Goal: Task Accomplishment & Management: Manage account settings

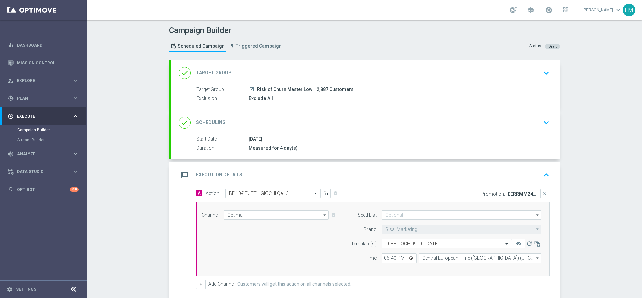
scroll to position [97, 0]
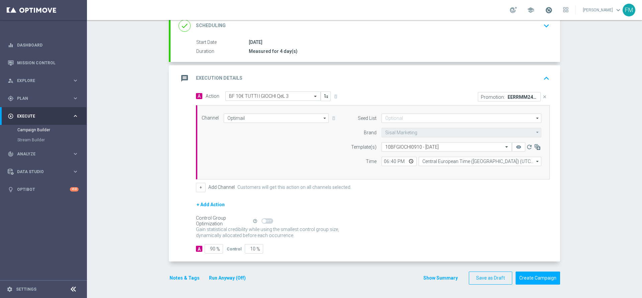
click at [545, 11] on span at bounding box center [548, 9] width 7 height 7
click at [571, 143] on div "Campaign Builder Scheduled Campaign Triggered Campaign Status: Draft done Targe…" at bounding box center [364, 159] width 555 height 278
click at [542, 97] on icon "close" at bounding box center [544, 96] width 5 height 5
click at [523, 95] on button "Add Promotion" at bounding box center [529, 96] width 37 height 7
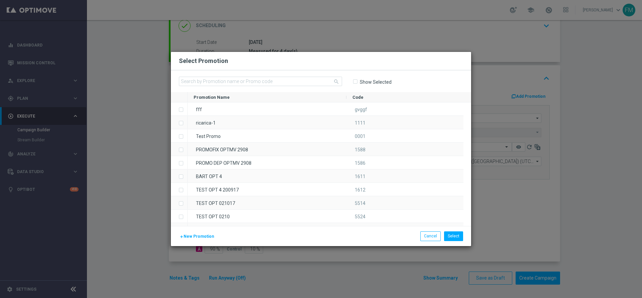
click at [268, 86] on input-search "search" at bounding box center [260, 82] width 163 height 10
click at [268, 80] on input "text" at bounding box center [260, 81] width 163 height 9
paste input "240664"
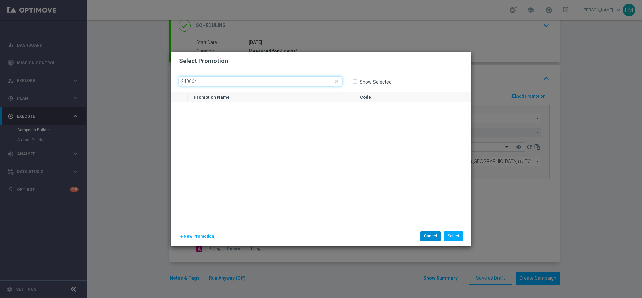
type input "240664"
click at [432, 239] on button "Cancel" at bounding box center [430, 235] width 20 height 9
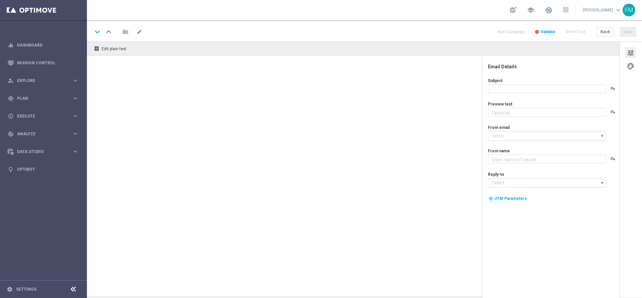
type textarea "Scopri la nuova promozione 🎯"
type textarea "Sisal"
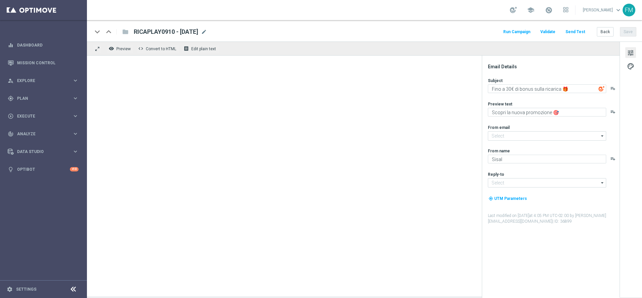
type input "[EMAIL_ADDRESS][DOMAIN_NAME]"
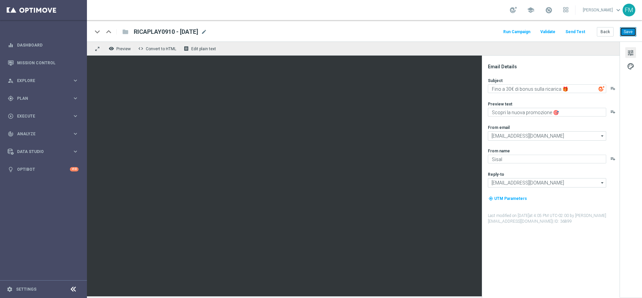
click at [629, 30] on button "Save" at bounding box center [628, 31] width 16 height 9
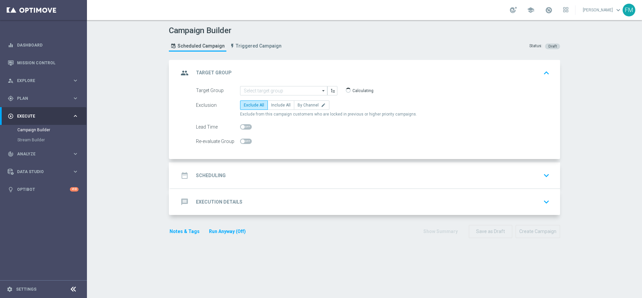
type input "Risk of Churn Master Low"
click at [333, 176] on div "date_range Scheduling keyboard_arrow_down" at bounding box center [366, 175] width 374 height 13
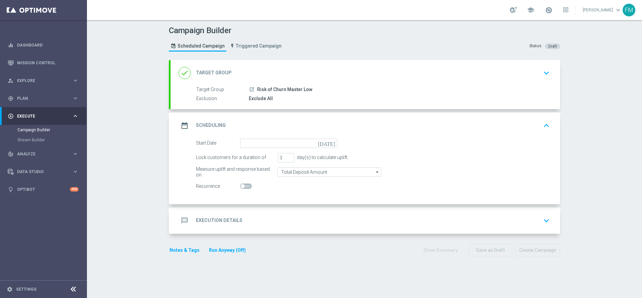
click at [330, 145] on icon "today" at bounding box center [328, 141] width 20 height 7
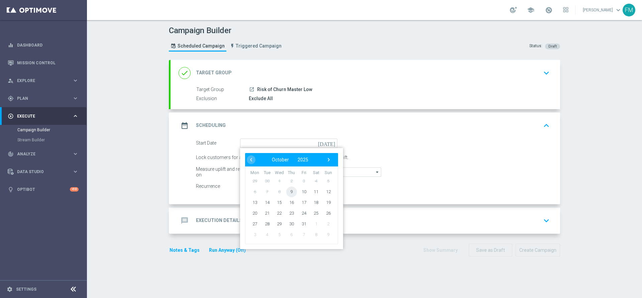
click at [286, 192] on span "9" at bounding box center [291, 191] width 11 height 11
type input "09 Oct 2025"
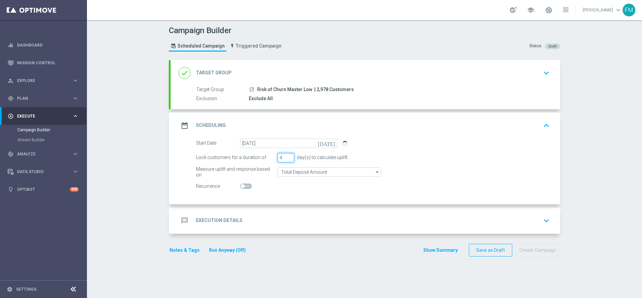
type input "4"
click at [287, 156] on input "4" at bounding box center [286, 157] width 17 height 9
click at [315, 173] on input "Total Deposit Amount" at bounding box center [330, 171] width 104 height 9
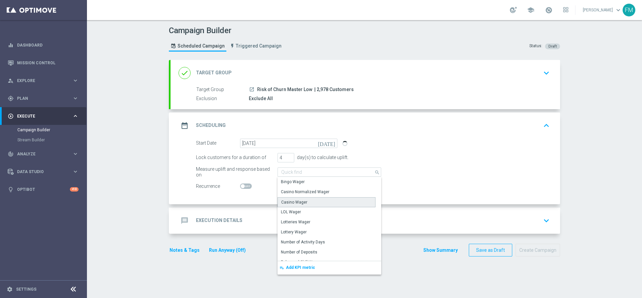
click at [295, 201] on div "Casino Wager" at bounding box center [294, 202] width 26 height 6
type input "Casino Wager"
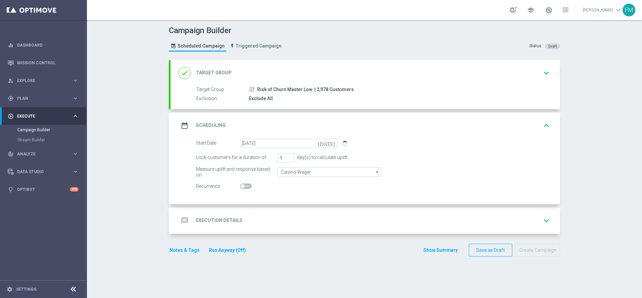
click at [501, 84] on div "done Target Group keyboard_arrow_down" at bounding box center [366, 73] width 390 height 26
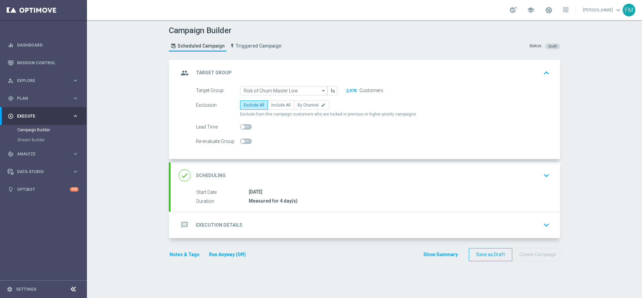
click at [491, 188] on div "[DATE]" at bounding box center [398, 191] width 298 height 7
click at [493, 164] on div "done Scheduling keyboard_arrow_down" at bounding box center [366, 175] width 390 height 26
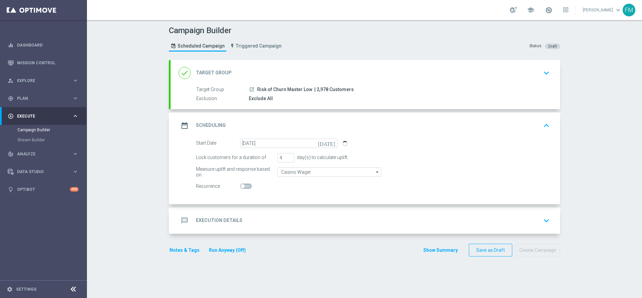
click at [279, 222] on div "message Execution Details keyboard_arrow_down" at bounding box center [366, 220] width 374 height 13
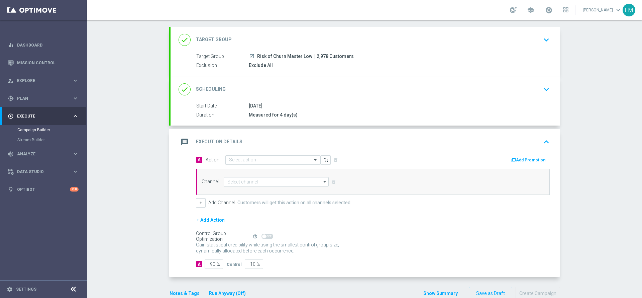
scroll to position [48, 0]
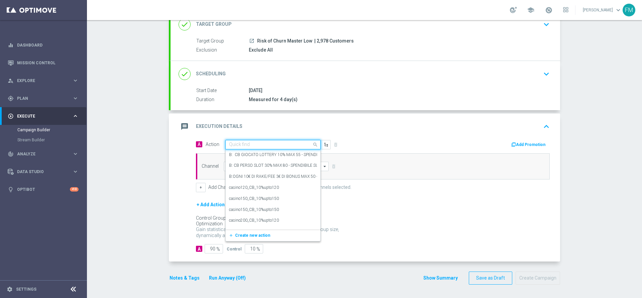
click at [236, 146] on input "text" at bounding box center [266, 145] width 75 height 6
paste input "BF 10€ TUTTI I GIOCHI QeL 3"
type input "BF 10€ TUTTI I GIOCHI QeL 3"
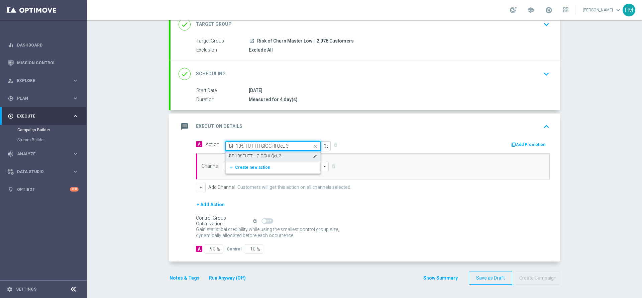
click at [269, 155] on label "BF 10€ TUTTI I GIOCHI QeL 3" at bounding box center [255, 156] width 52 height 6
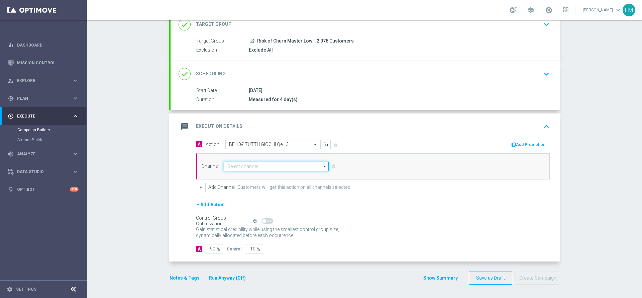
click at [253, 165] on input at bounding box center [276, 166] width 105 height 9
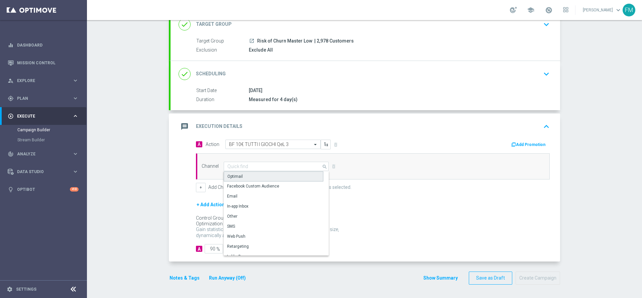
click at [245, 175] on div "Optimail" at bounding box center [274, 176] width 100 height 10
type input "Optimail"
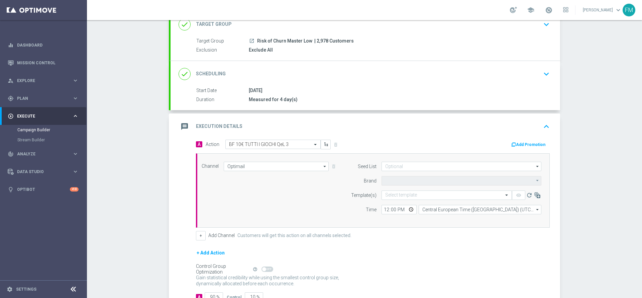
type input "Sisal Marketing"
click at [520, 143] on button "Add Promotion" at bounding box center [529, 144] width 37 height 7
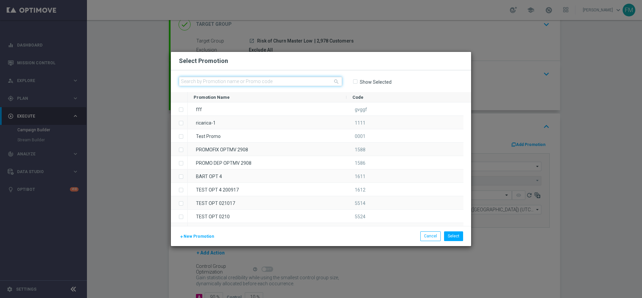
click at [278, 81] on input "text" at bounding box center [260, 81] width 163 height 9
paste input "240664"
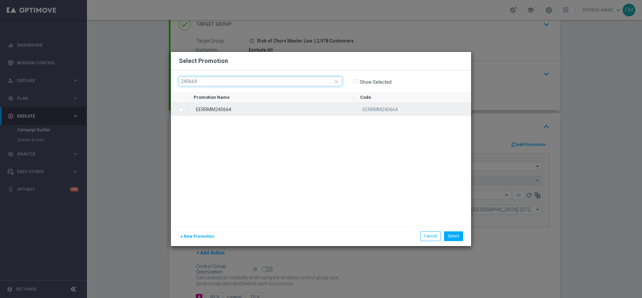
type input "240664"
click at [256, 103] on div "EERRMM240664" at bounding box center [271, 108] width 167 height 13
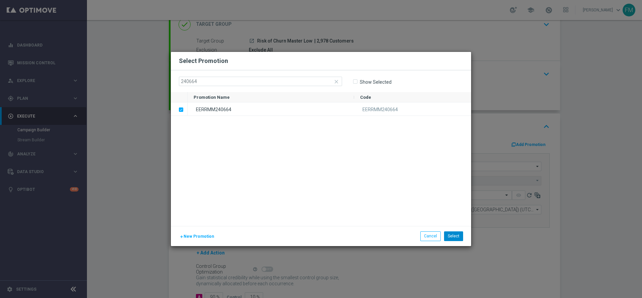
drag, startPoint x: 451, startPoint y: 229, endPoint x: 446, endPoint y: 238, distance: 10.5
click at [449, 233] on div "add New Promotion Select Cancel" at bounding box center [321, 236] width 300 height 20
click at [446, 238] on button "Select" at bounding box center [453, 235] width 19 height 9
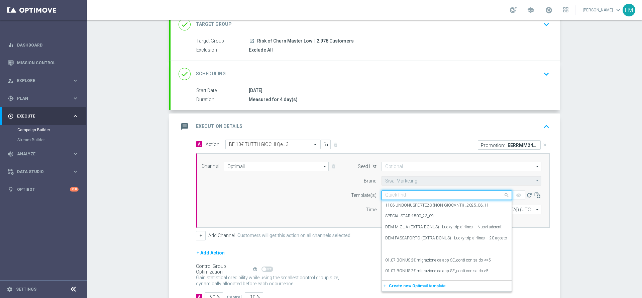
click at [413, 196] on input "text" at bounding box center [440, 195] width 110 height 6
paste input "10BFGIOCHI0910 - [DATE]"
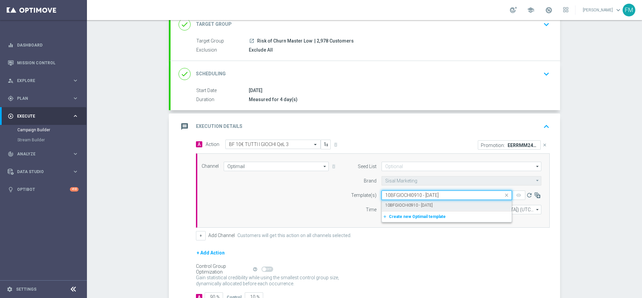
click at [415, 203] on label "10BFGIOCHI0910 - [DATE]" at bounding box center [408, 205] width 47 height 6
type input "10BFGIOCHI0910 - [DATE]"
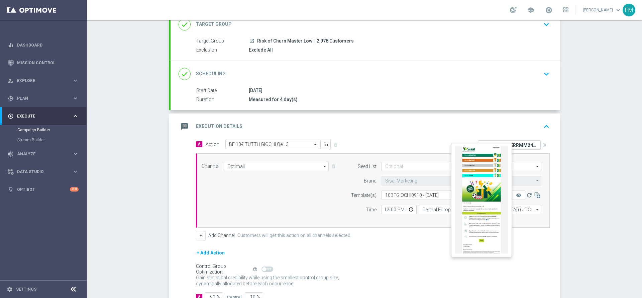
click at [512, 195] on button "remove_red_eye" at bounding box center [518, 194] width 13 height 9
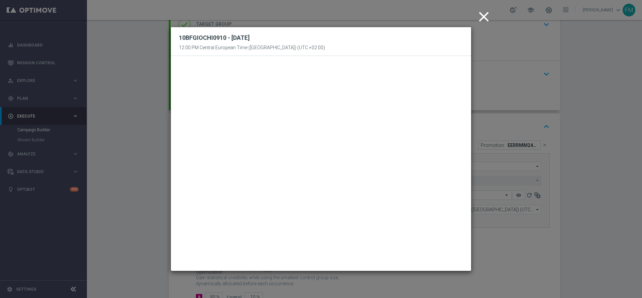
click at [482, 13] on icon "close" at bounding box center [484, 16] width 17 height 17
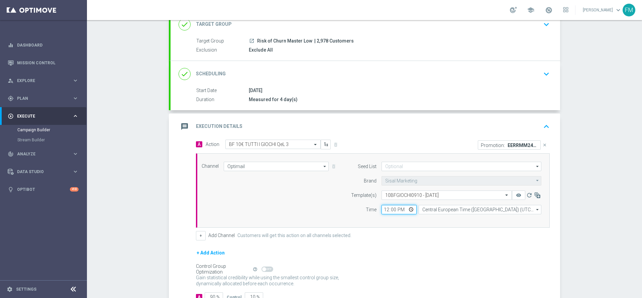
click at [382, 208] on input "12:00" at bounding box center [399, 209] width 35 height 9
type input "18:30"
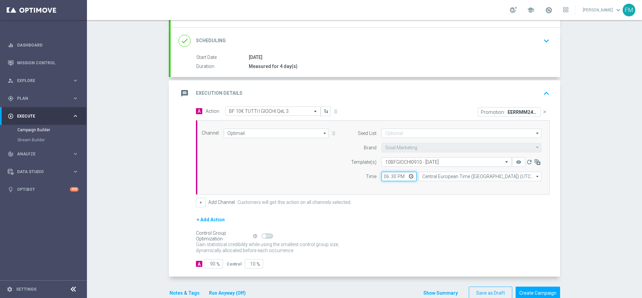
scroll to position [97, 0]
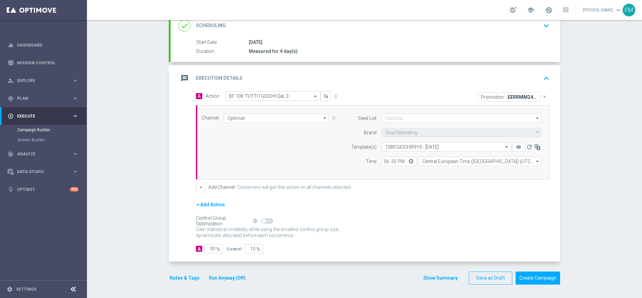
click at [187, 278] on button "Notes & Tags" at bounding box center [184, 278] width 31 height 8
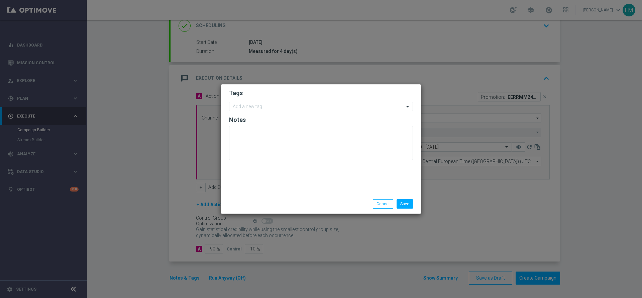
click at [271, 111] on form "Tags Add a new tag Notes" at bounding box center [321, 126] width 184 height 78
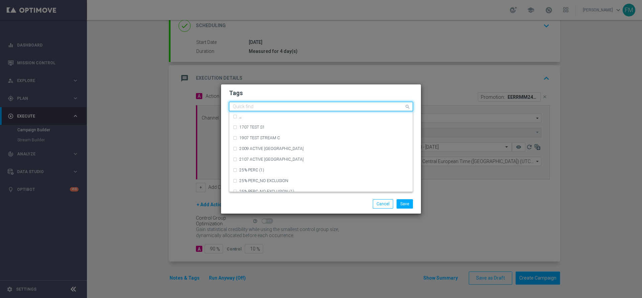
click at [260, 105] on input "text" at bounding box center [319, 107] width 172 height 6
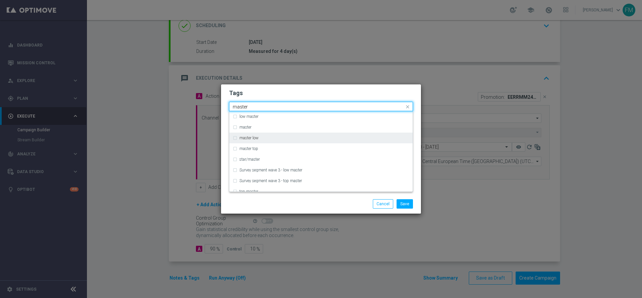
click at [264, 136] on div "master low" at bounding box center [324, 138] width 170 height 4
type input "master"
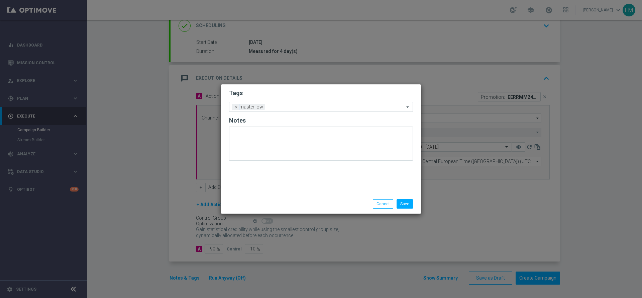
click at [312, 89] on h2 "Tags" at bounding box center [321, 93] width 184 height 8
click at [306, 107] on input "text" at bounding box center [336, 107] width 137 height 6
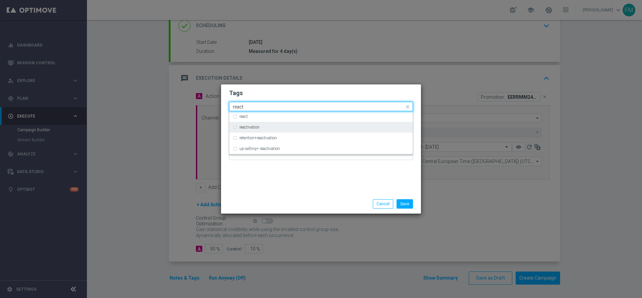
click at [257, 123] on div "reactivation" at bounding box center [321, 127] width 177 height 11
type input "react"
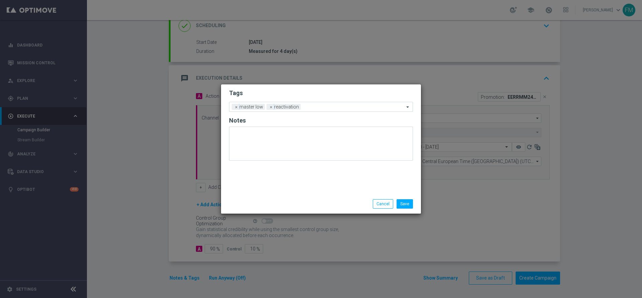
click at [310, 75] on modal-container "Tags Add a new tag × master low × reactivation Notes Save Cancel" at bounding box center [321, 149] width 642 height 298
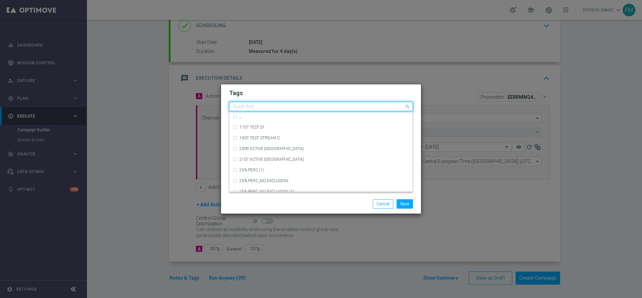
click at [305, 109] on input "text" at bounding box center [319, 107] width 172 height 6
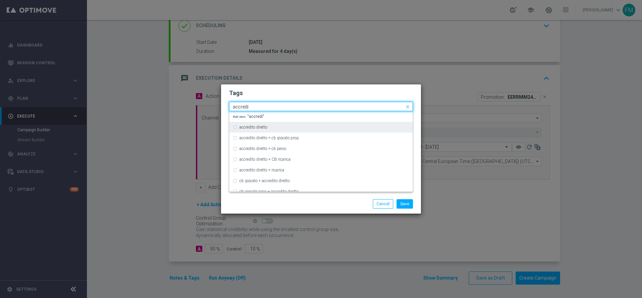
click at [296, 124] on div "accredito diretto" at bounding box center [321, 127] width 177 height 11
type input "accredi"
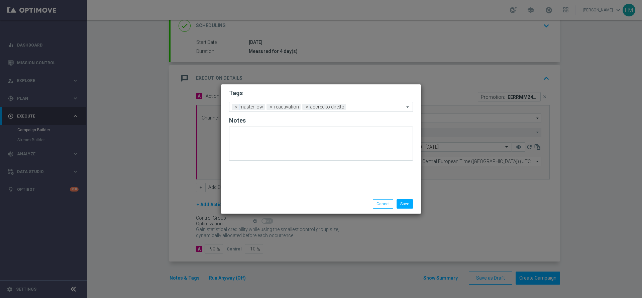
click at [318, 100] on form "Tags Add a new tag × master low × reactivation × accredito diretto Notes" at bounding box center [321, 126] width 184 height 78
click at [350, 102] on form "Tags Add a new tag × master low × reactivation × accredito diretto Notes" at bounding box center [321, 126] width 184 height 78
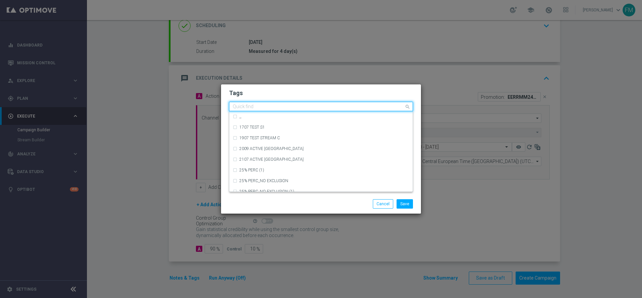
click at [358, 108] on input "text" at bounding box center [319, 107] width 172 height 6
click at [349, 115] on div "all" at bounding box center [324, 116] width 170 height 4
type input "all"
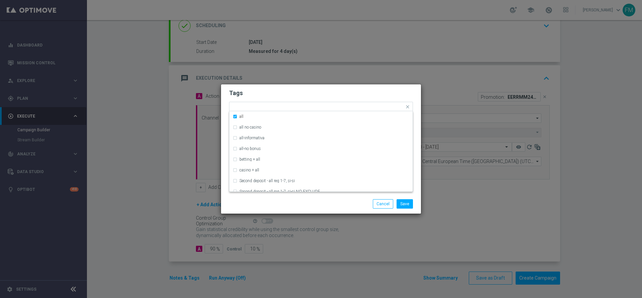
click at [351, 82] on modal-container "Tags Quick find × master low × reactivation × accredito diretto × all all all n…" at bounding box center [321, 149] width 642 height 298
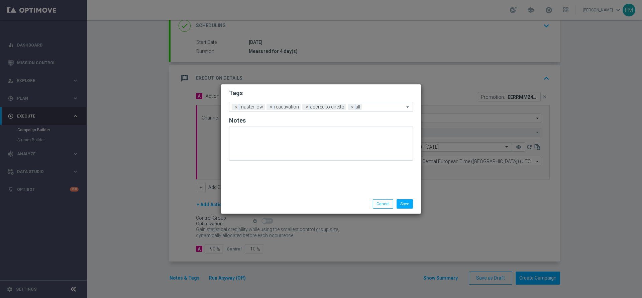
click at [381, 108] on input "text" at bounding box center [385, 107] width 40 height 6
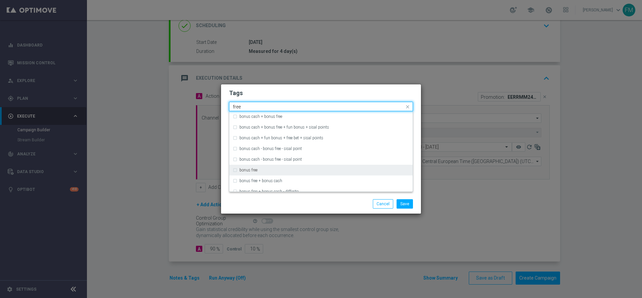
click at [331, 170] on div "bonus free" at bounding box center [324, 170] width 170 height 4
type input "free"
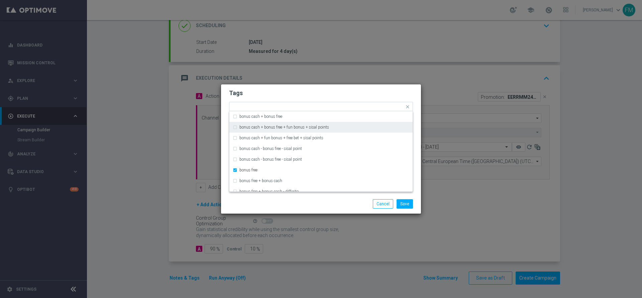
drag, startPoint x: 348, startPoint y: 93, endPoint x: 411, endPoint y: 213, distance: 135.7
click at [348, 93] on h2 "Tags" at bounding box center [321, 93] width 184 height 8
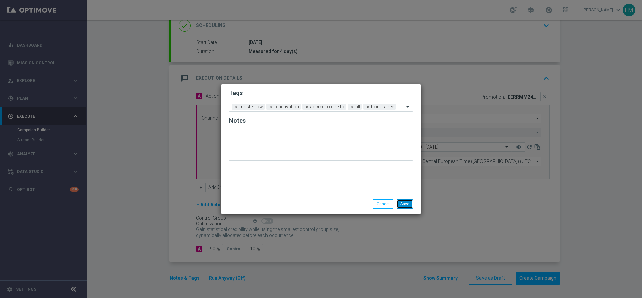
click at [411, 200] on button "Save" at bounding box center [405, 203] width 16 height 9
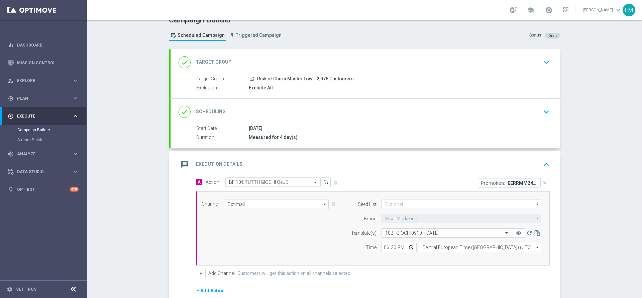
scroll to position [0, 0]
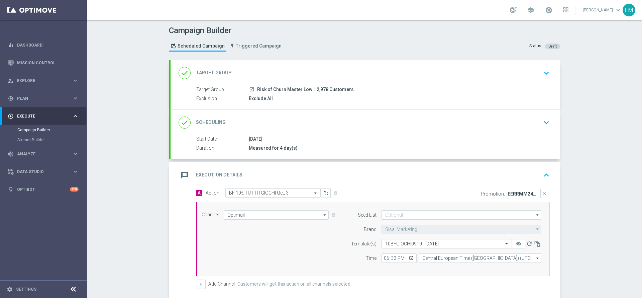
click at [523, 115] on div "done Scheduling keyboard_arrow_down" at bounding box center [366, 122] width 390 height 26
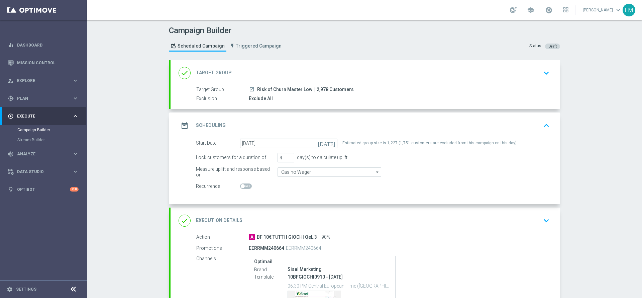
scroll to position [90, 0]
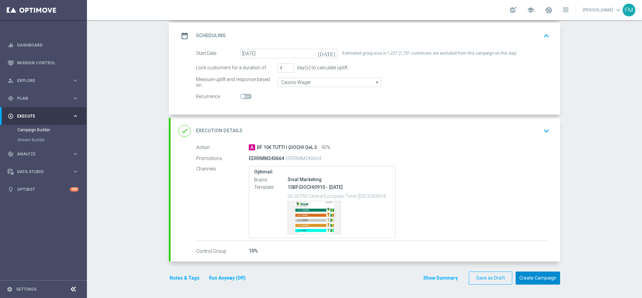
click at [539, 279] on button "Create Campaign" at bounding box center [538, 277] width 44 height 13
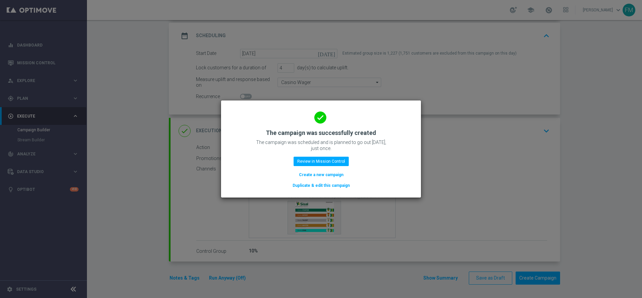
click at [311, 167] on div "done The campaign was successfully created The campaign was scheduled and is pl…" at bounding box center [321, 148] width 184 height 82
click at [315, 161] on button "Review in Mission Control" at bounding box center [321, 161] width 55 height 9
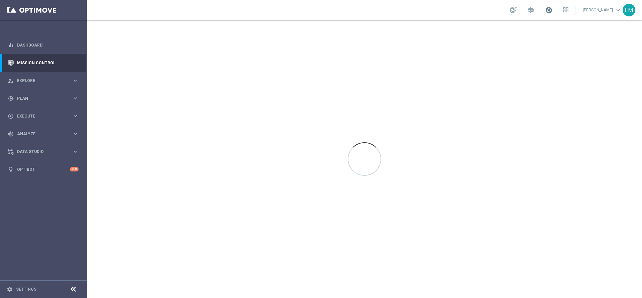
click at [545, 12] on span at bounding box center [548, 9] width 7 height 7
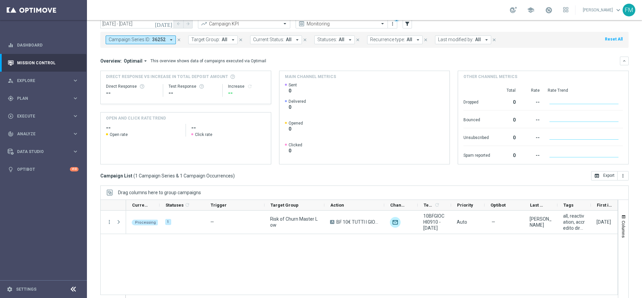
scroll to position [37, 0]
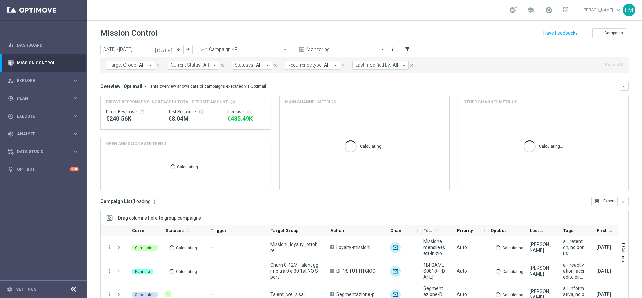
scroll to position [50, 0]
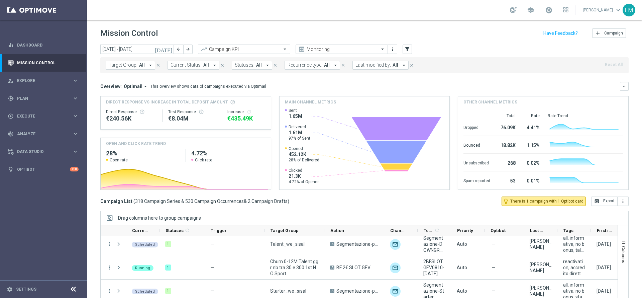
click at [393, 66] on span "All" at bounding box center [396, 65] width 6 height 6
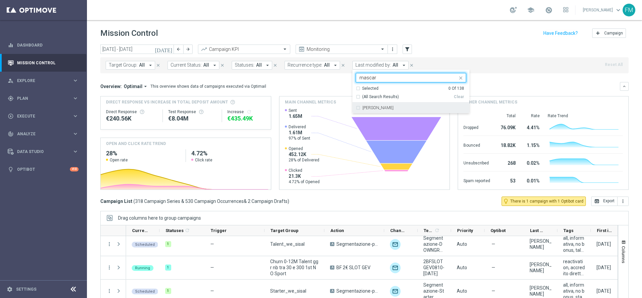
click at [406, 105] on div "[PERSON_NAME]" at bounding box center [411, 107] width 110 height 11
type input "mascar"
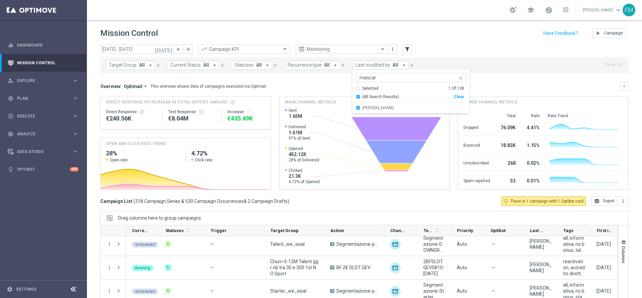
click at [439, 40] on header "Mission Control add Campaign" at bounding box center [364, 32] width 555 height 24
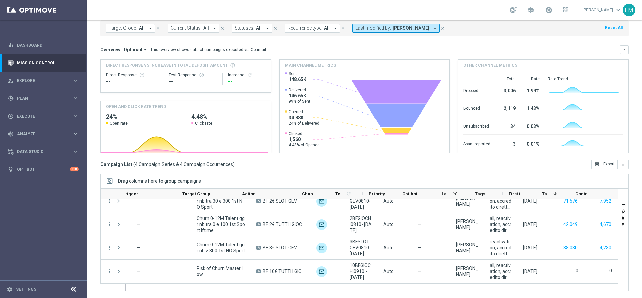
scroll to position [0, 0]
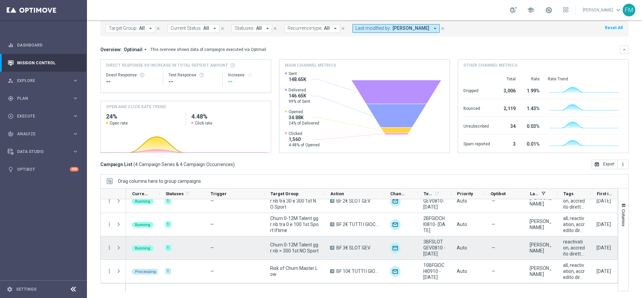
drag, startPoint x: 166, startPoint y: 257, endPoint x: 150, endPoint y: 268, distance: 18.7
click at [161, 261] on div "Running 1 — Churn 0-12M Talent ggr nb tra 30 e 300 1st NO Sport A BF 2€ SLOT GE…" at bounding box center [408, 236] width 565 height 94
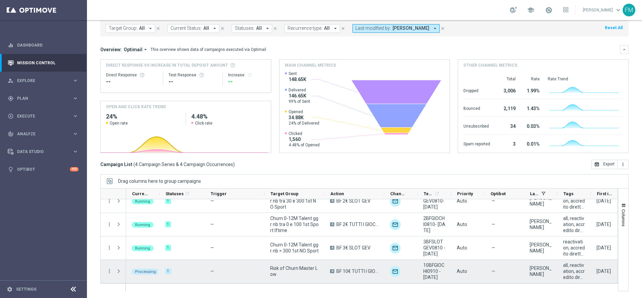
drag, startPoint x: 150, startPoint y: 268, endPoint x: 377, endPoint y: 271, distance: 227.1
click at [377, 271] on span "BF 10€ TUTTI I GIOCHI QeL 3" at bounding box center [357, 271] width 42 height 6
click at [110, 270] on icon "more_vert" at bounding box center [109, 271] width 6 height 6
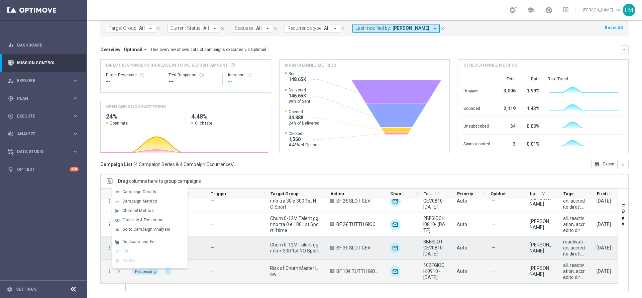
click at [200, 256] on div "1" at bounding box center [182, 247] width 45 height 23
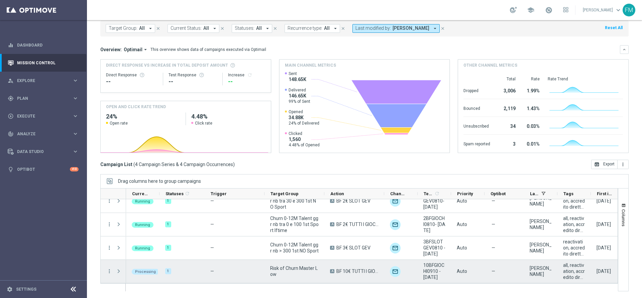
click at [118, 270] on span "Press SPACE to select this row." at bounding box center [119, 270] width 6 height 5
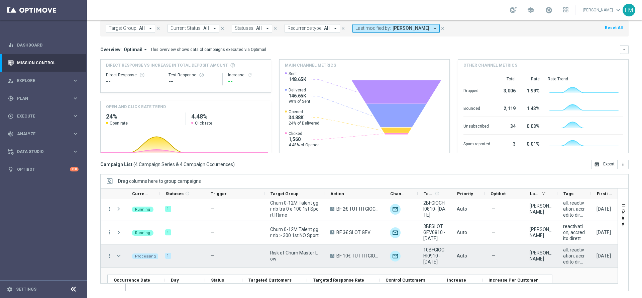
scroll to position [47, 0]
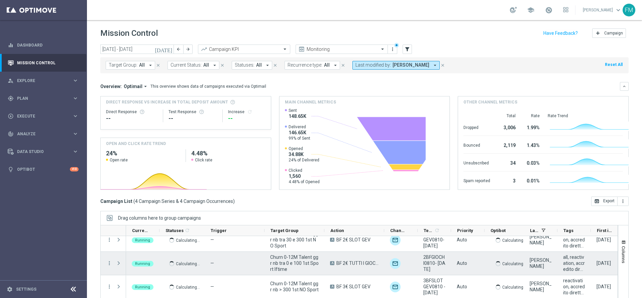
scroll to position [10, 0]
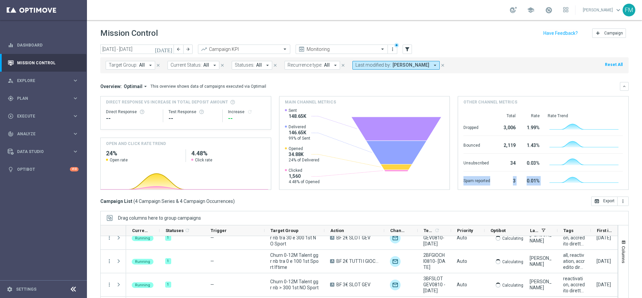
drag, startPoint x: 633, startPoint y: 167, endPoint x: 642, endPoint y: 195, distance: 28.9
click at [642, 194] on div "Mission Control add Campaign [DATE] [DATE] - [DATE] arrow_back arrow_forward Ca…" at bounding box center [364, 159] width 555 height 278
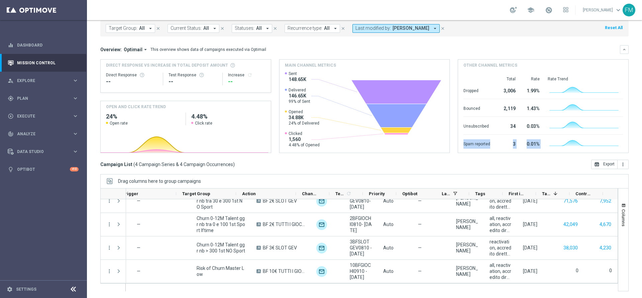
scroll to position [0, 0]
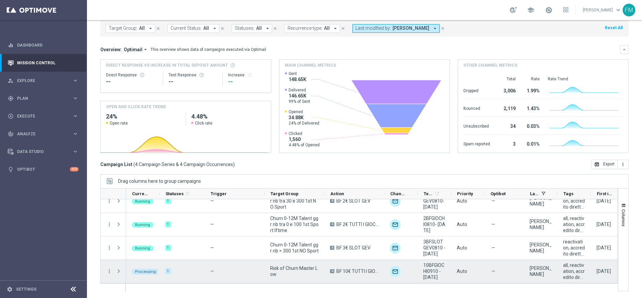
drag, startPoint x: 154, startPoint y: 270, endPoint x: 252, endPoint y: 280, distance: 99.2
click at [252, 280] on div "—" at bounding box center [235, 270] width 60 height 23
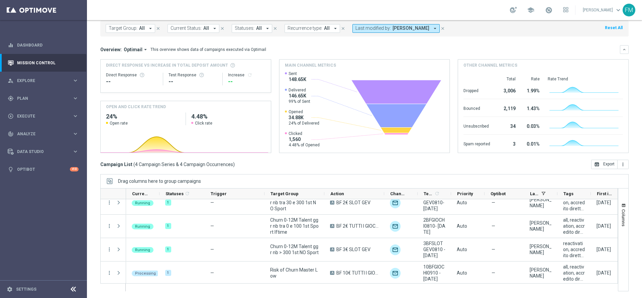
scroll to position [10, 0]
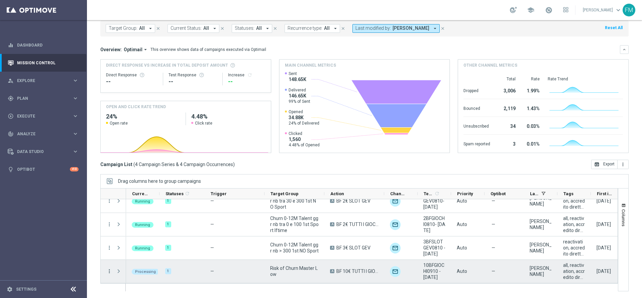
click at [111, 271] on icon "more_vert" at bounding box center [109, 271] width 6 height 6
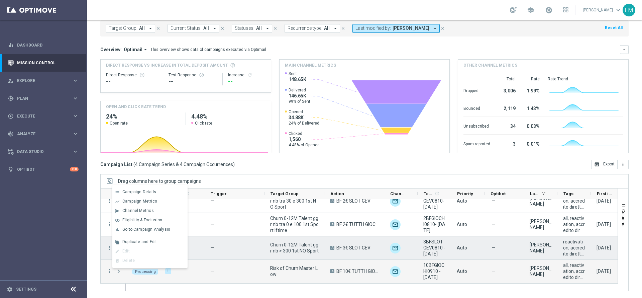
click at [289, 241] on span "Churn 0-12M Talent ggr nb > 300 1st NO Sport" at bounding box center [294, 247] width 48 height 12
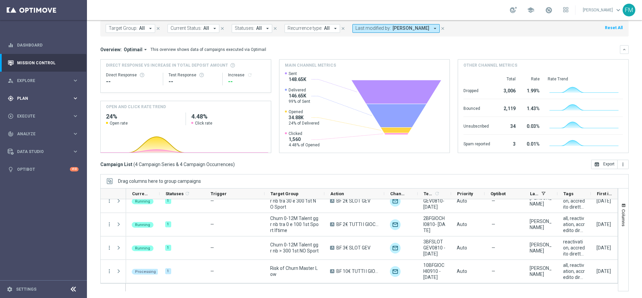
click at [36, 99] on span "Plan" at bounding box center [44, 98] width 55 height 4
click at [31, 110] on link "Target Groups" at bounding box center [43, 111] width 52 height 5
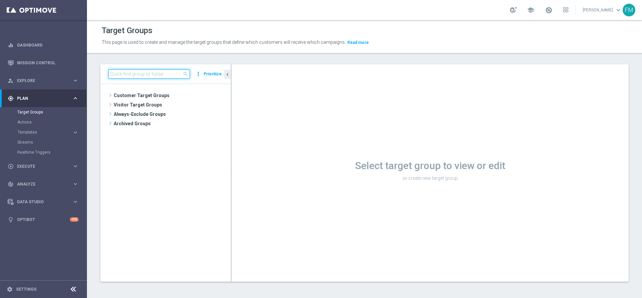
click at [167, 72] on input at bounding box center [149, 73] width 82 height 9
paste input "Reactivated Talent ggr nb lm > 0 1st Sport lm BR 0-20%"
type input "Reactivated Talent ggr nb lm > 0 1st Sport lm BR 0-20%"
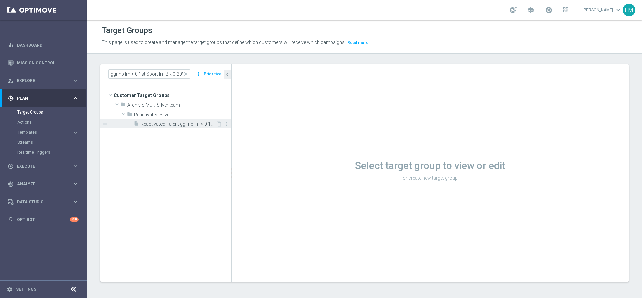
scroll to position [0, 0]
click at [181, 126] on span "Reactivated Talent ggr nb lm > 0 1st Sport lm BR 0-20%" at bounding box center [178, 124] width 75 height 6
click at [189, 122] on span "Reactivated Talent ggr nb lm > 0 1st Sport lm BR 0-20%" at bounding box center [178, 124] width 75 height 6
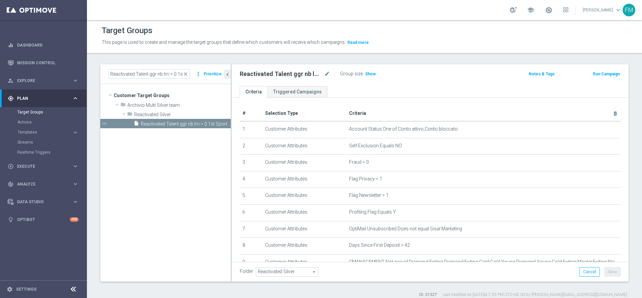
click at [605, 74] on button "Run Campaign" at bounding box center [606, 73] width 28 height 7
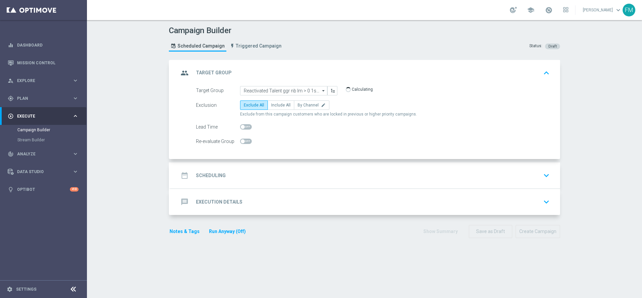
click at [350, 177] on div "date_range Scheduling keyboard_arrow_down" at bounding box center [366, 175] width 374 height 13
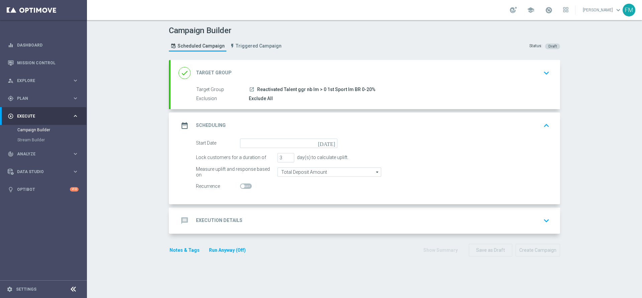
click at [327, 142] on icon "[DATE]" at bounding box center [328, 141] width 20 height 7
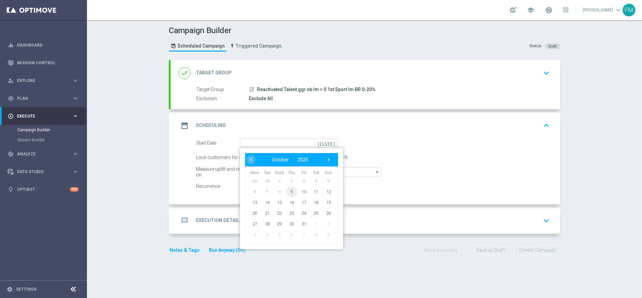
click at [287, 192] on span "9" at bounding box center [291, 191] width 11 height 11
type input "09 Oct 2025"
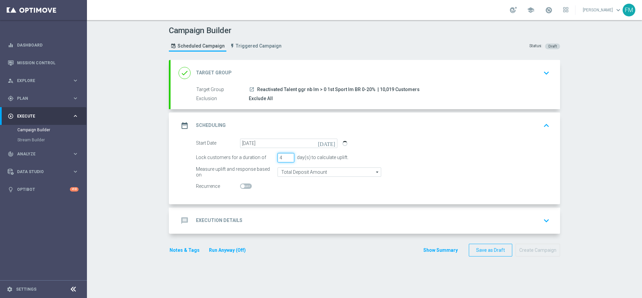
type input "4"
click at [286, 156] on input "4" at bounding box center [286, 157] width 17 height 9
click at [351, 175] on input "Total Deposit Amount" at bounding box center [330, 171] width 104 height 9
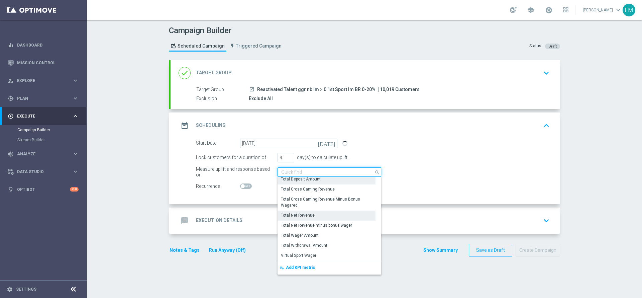
scroll to position [113, 0]
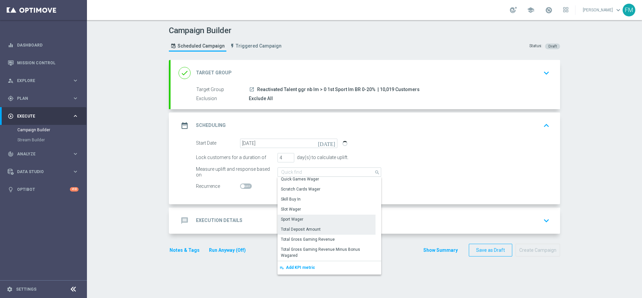
click at [329, 217] on div "Sport Wager" at bounding box center [327, 218] width 98 height 9
type input "Sport Wager"
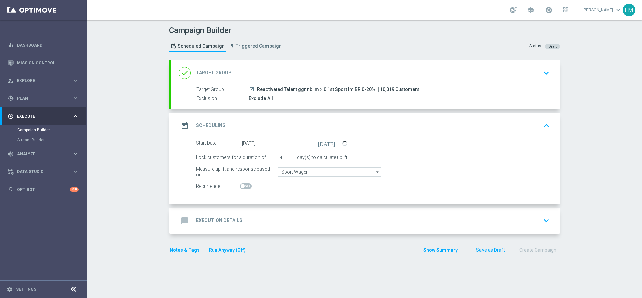
click at [317, 225] on div "message Execution Details keyboard_arrow_down" at bounding box center [366, 220] width 374 height 13
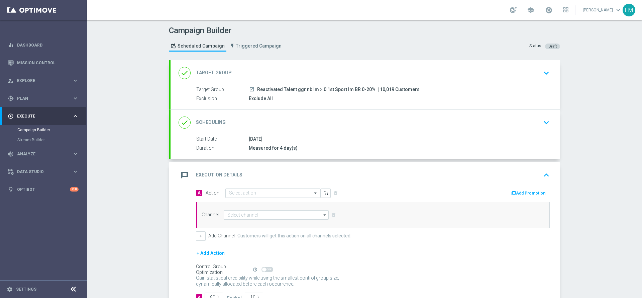
click at [294, 195] on input "text" at bounding box center [266, 193] width 75 height 6
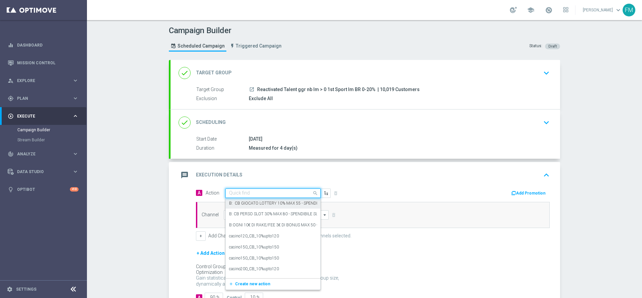
paste input "Ricarica per 10% fino a 30€ tutti i giochi QeL3"
type input "Ricarica per 10% fino a 30€ tutti i giochi QeL3"
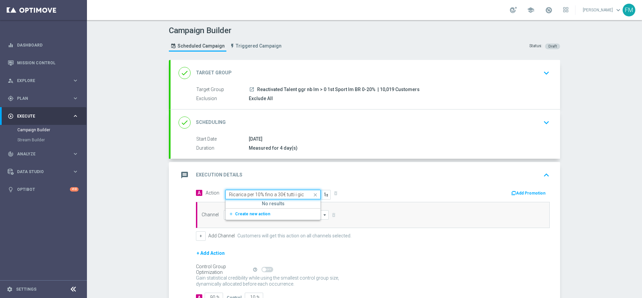
scroll to position [0, 18]
click at [255, 210] on button "add_new Create new action" at bounding box center [272, 214] width 92 height 8
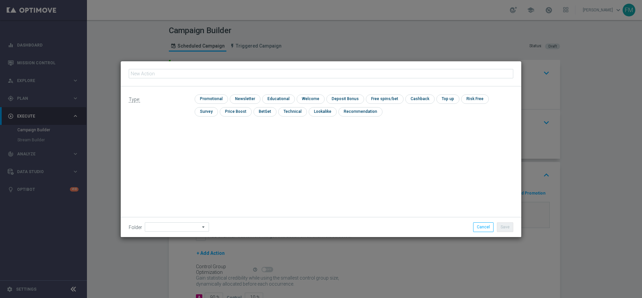
type input "Ricarica per 10% fino a 30€ tutti i giochi QeL3"
click at [206, 103] on input "checkbox" at bounding box center [211, 98] width 32 height 9
checkbox input "true"
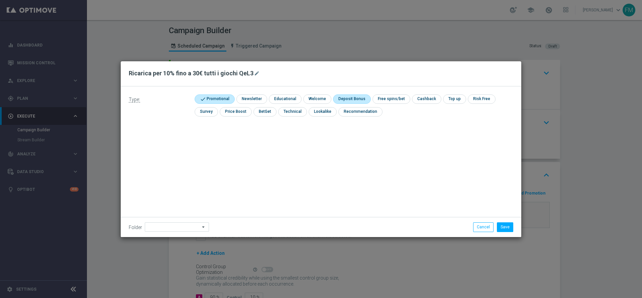
click at [358, 96] on input "checkbox" at bounding box center [351, 98] width 36 height 9
checkbox input "true"
click at [503, 234] on div "Folder arrow_drop_down Drag here to set row groups Drag here to set column labe…" at bounding box center [321, 227] width 401 height 20
click at [504, 227] on button "Save" at bounding box center [505, 226] width 16 height 9
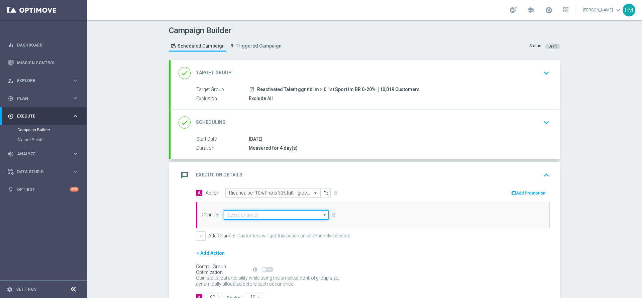
click at [245, 215] on input at bounding box center [276, 214] width 105 height 9
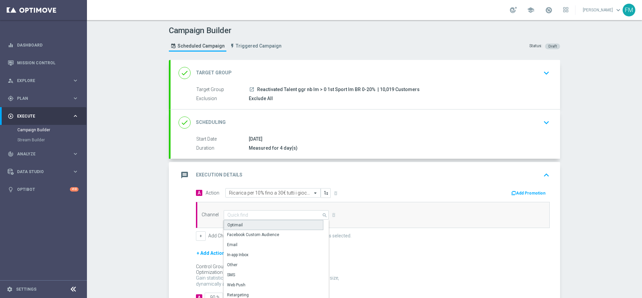
click at [252, 220] on div "Optimail" at bounding box center [274, 225] width 100 height 10
type input "Optimail"
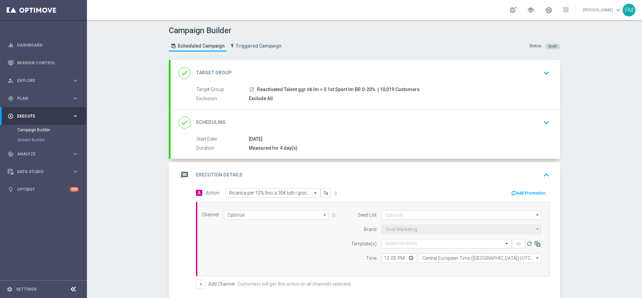
click at [524, 190] on button "Add Promotion" at bounding box center [529, 192] width 37 height 7
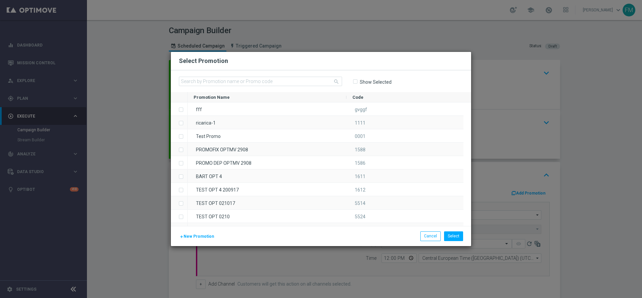
drag, startPoint x: 255, startPoint y: 94, endPoint x: 240, endPoint y: 79, distance: 21.0
click at [255, 93] on div "Promotion Name" at bounding box center [264, 97] width 141 height 10
click at [262, 82] on input "text" at bounding box center [260, 81] width 163 height 9
click at [268, 79] on input "text" at bounding box center [260, 81] width 163 height 9
click at [240, 79] on input "text" at bounding box center [260, 81] width 163 height 9
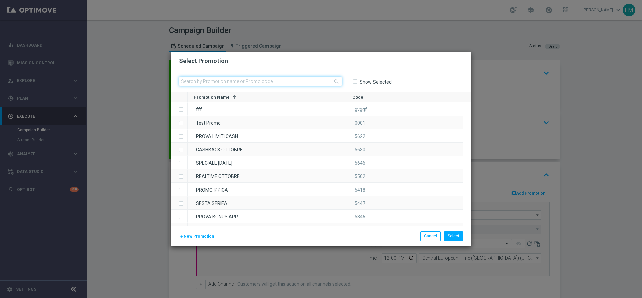
paste input "RICAPLAY0910"
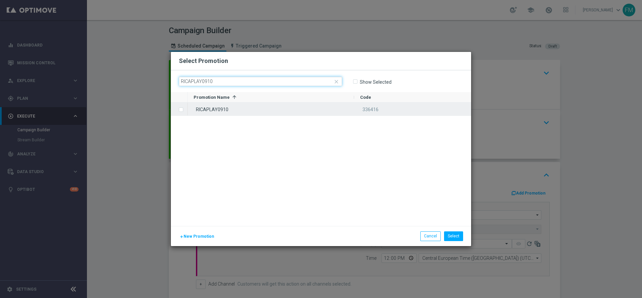
type input "RICAPLAY0910"
click at [254, 108] on div "RICAPLAY0910" at bounding box center [271, 108] width 167 height 13
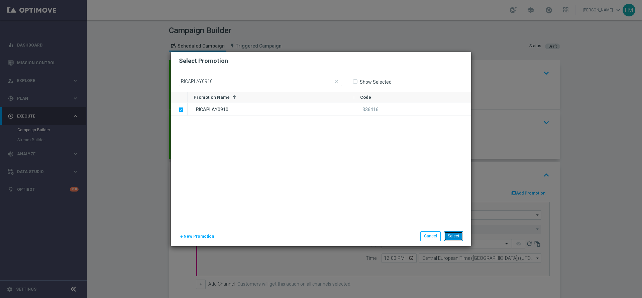
click at [452, 237] on button "Select" at bounding box center [453, 235] width 19 height 9
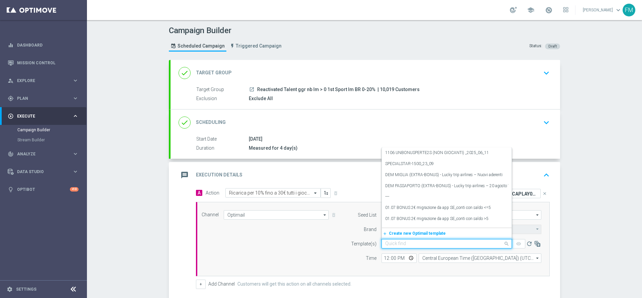
click at [389, 239] on div "Quick find" at bounding box center [447, 243] width 130 height 9
paste input "RICAPLAY0910 - [DATE]"
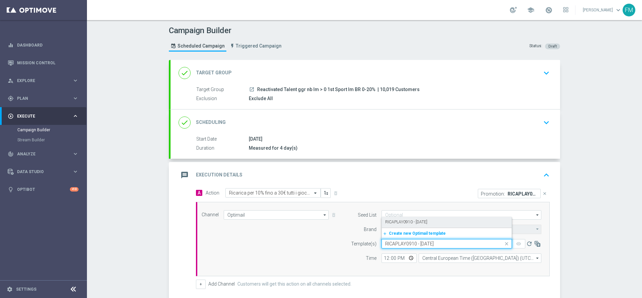
click at [415, 218] on div "RICAPLAY0910 - [DATE]" at bounding box center [446, 221] width 123 height 11
type input "RICAPLAY0910 - [DATE]"
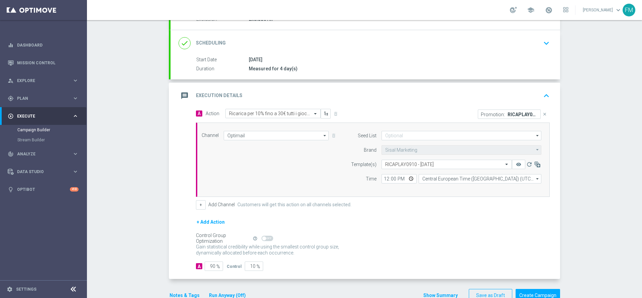
scroll to position [97, 0]
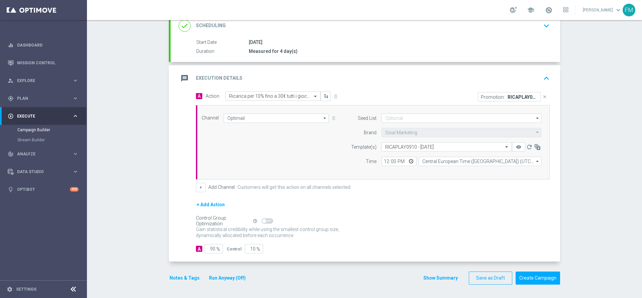
click at [519, 148] on button "remove_red_eye" at bounding box center [518, 146] width 13 height 9
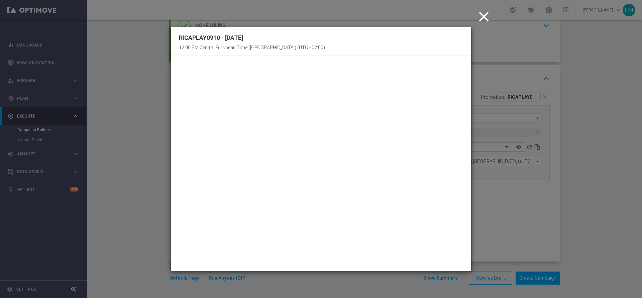
click at [486, 13] on icon "close" at bounding box center [484, 16] width 17 height 17
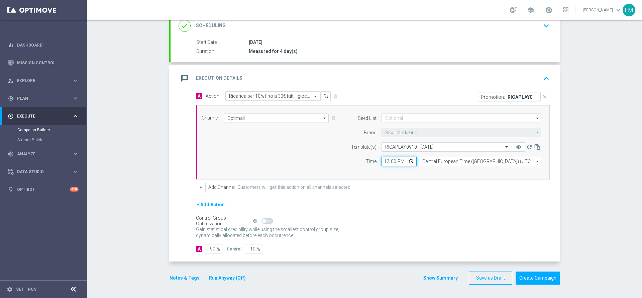
click at [382, 160] on input "12:00" at bounding box center [399, 161] width 35 height 9
type input "18:30"
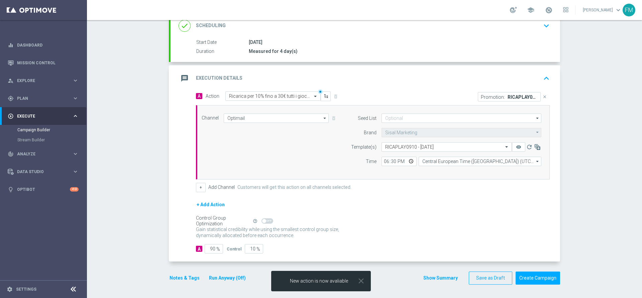
click at [164, 277] on section "done Target Group keyboard_arrow_down Target Group launch Reactivated Talent gg…" at bounding box center [364, 127] width 401 height 328
click at [170, 275] on button "Notes & Tags" at bounding box center [184, 278] width 31 height 8
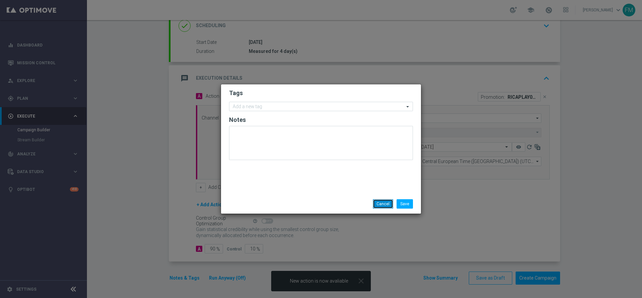
click at [378, 202] on button "Cancel" at bounding box center [383, 203] width 20 height 9
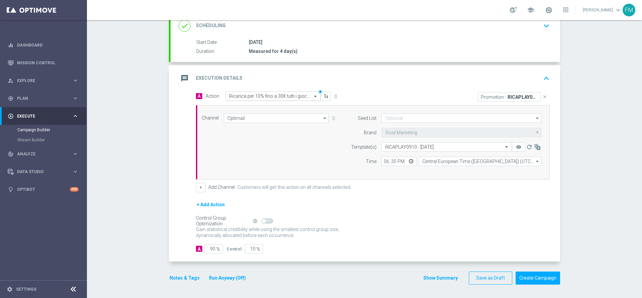
click at [312, 94] on span at bounding box center [316, 96] width 8 height 6
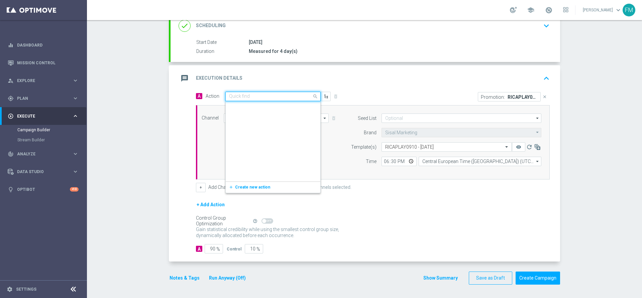
scroll to position [101493, 0]
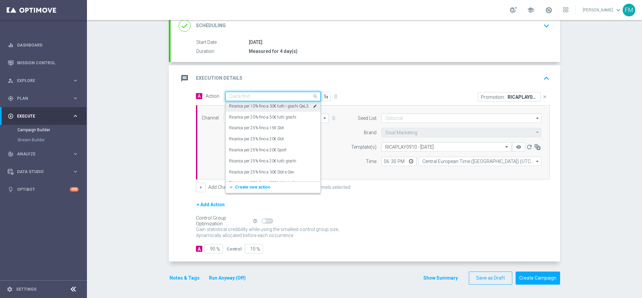
click at [269, 106] on label "Ricarica per 10% fino a 30€ tutti i giochi QeL3" at bounding box center [268, 106] width 79 height 6
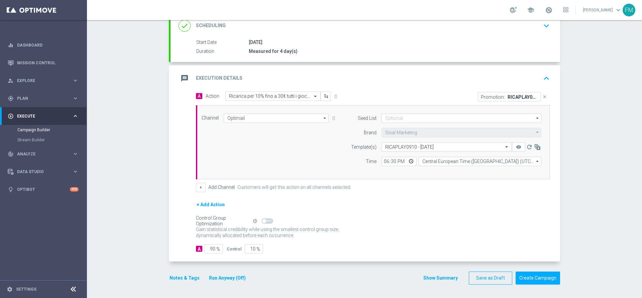
click at [170, 280] on button "Notes & Tags" at bounding box center [184, 278] width 31 height 8
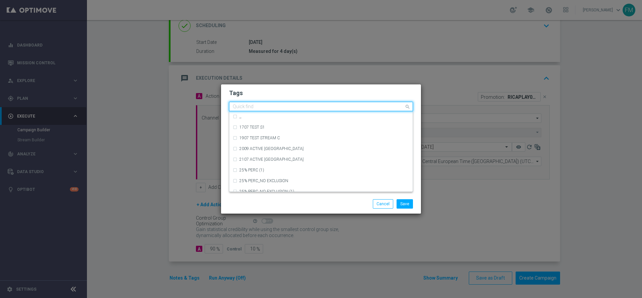
click at [285, 106] on input "text" at bounding box center [319, 107] width 172 height 6
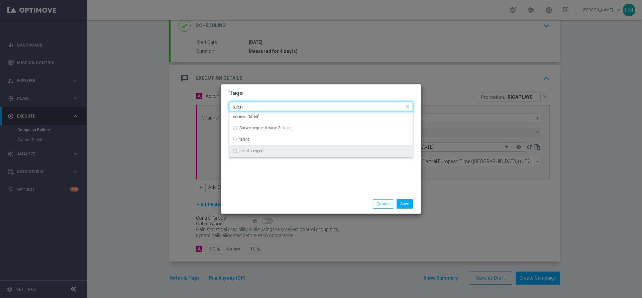
click at [269, 149] on div "talent + expert" at bounding box center [324, 151] width 170 height 4
type input "talen"
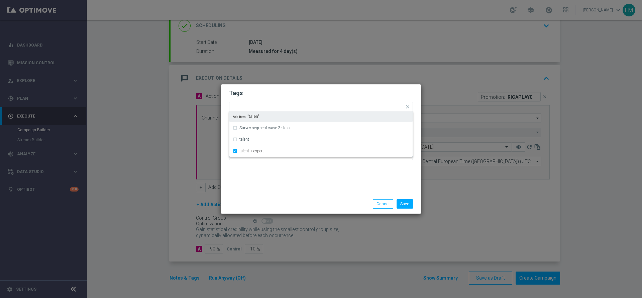
click at [299, 90] on h2 "Tags" at bounding box center [321, 93] width 184 height 8
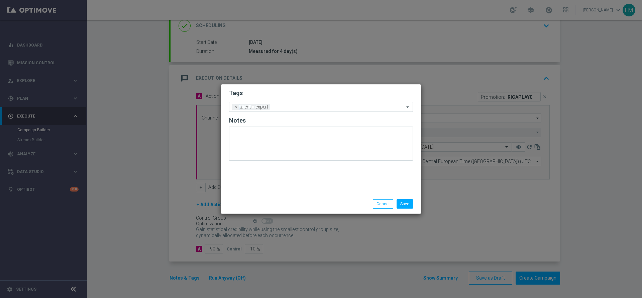
click at [287, 106] on input "text" at bounding box center [339, 107] width 132 height 6
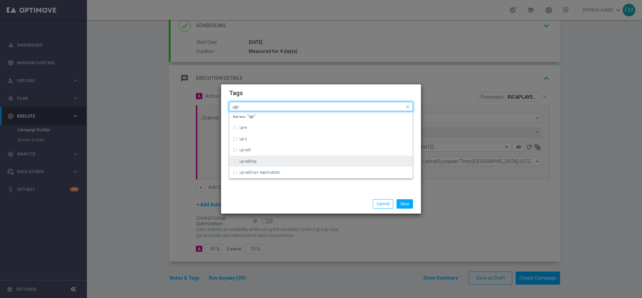
click at [274, 162] on div "up-selling" at bounding box center [324, 161] width 170 height 4
type input "up-"
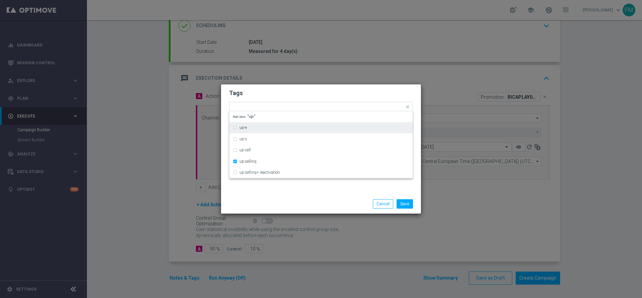
click at [309, 89] on h2 "Tags" at bounding box center [321, 93] width 184 height 8
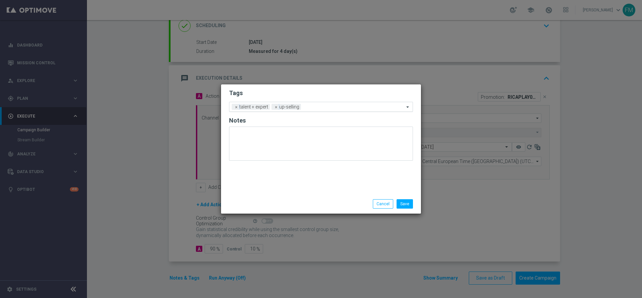
click at [325, 107] on input "text" at bounding box center [354, 107] width 101 height 6
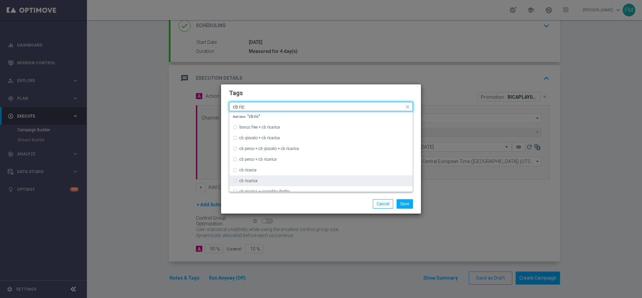
click at [253, 183] on div "cb ricarica" at bounding box center [321, 180] width 177 height 11
type input "cb ric"
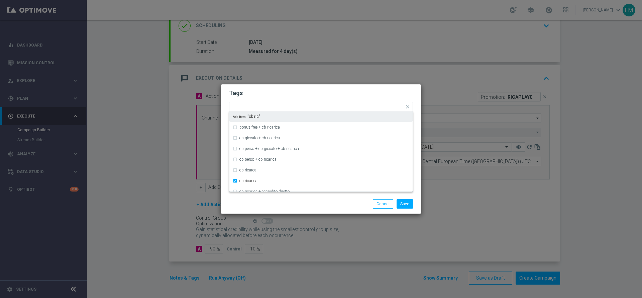
click at [325, 84] on div "Tags Quick find × talent + expert × up-selling × cb ricarica bonus free + cb ri…" at bounding box center [321, 149] width 201 height 130
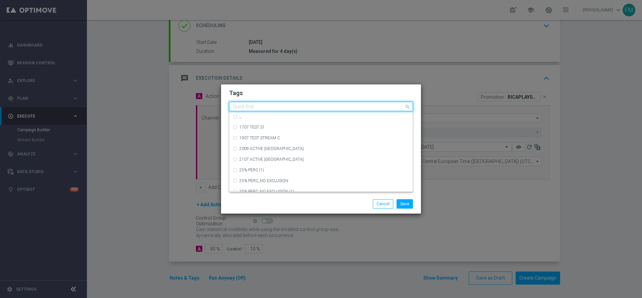
click at [354, 102] on div "Quick find × talent + expert × up-selling × cb ricarica" at bounding box center [316, 106] width 175 height 8
click at [336, 118] on div "all" at bounding box center [324, 116] width 170 height 4
type input "all"
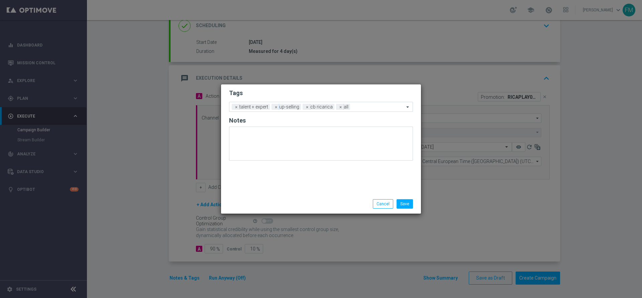
click at [362, 80] on modal-container "Tags Add a new tag × talent + expert × up-selling × cb ricarica × all Notes Sav…" at bounding box center [321, 149] width 642 height 298
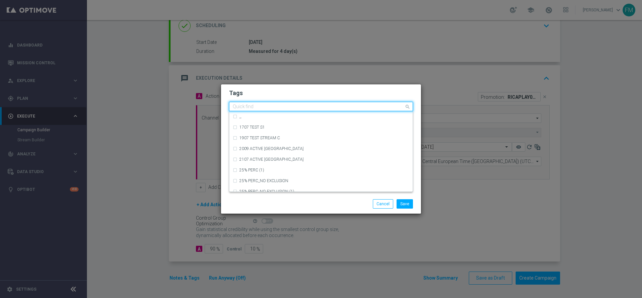
click at [367, 105] on div "Quick find × talent + expert × up-selling × cb ricarica × all" at bounding box center [316, 106] width 175 height 8
click at [300, 148] on div "bonus cash" at bounding box center [324, 148] width 170 height 4
type input "bonus"
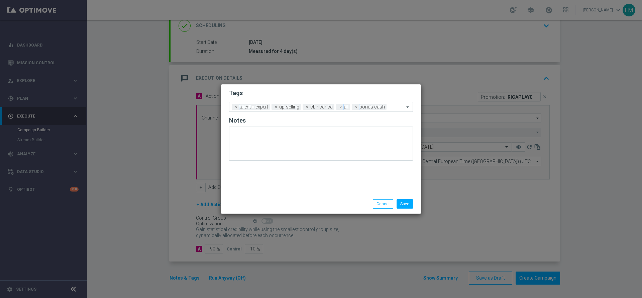
click at [329, 88] on form "Tags Add a new tag × talent + expert × up-selling × cb ricarica × all × bonus c…" at bounding box center [321, 126] width 184 height 78
click at [397, 206] on button "Save" at bounding box center [405, 203] width 16 height 9
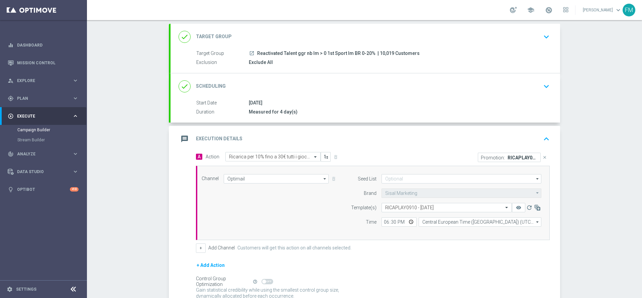
scroll to position [0, 0]
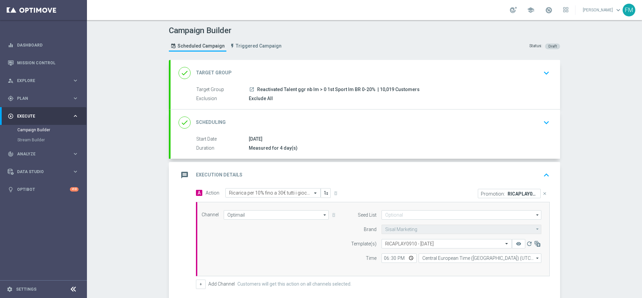
click at [485, 122] on div "done Scheduling keyboard_arrow_down" at bounding box center [366, 122] width 374 height 13
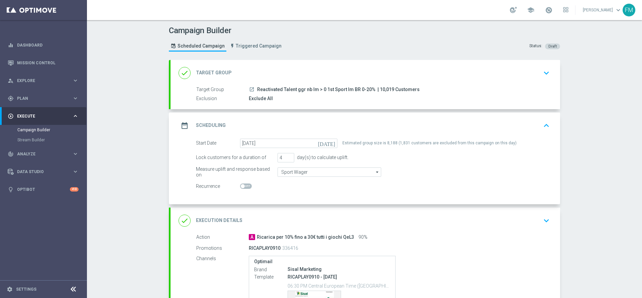
click at [512, 121] on div "date_range Scheduling keyboard_arrow_up" at bounding box center [366, 125] width 374 height 13
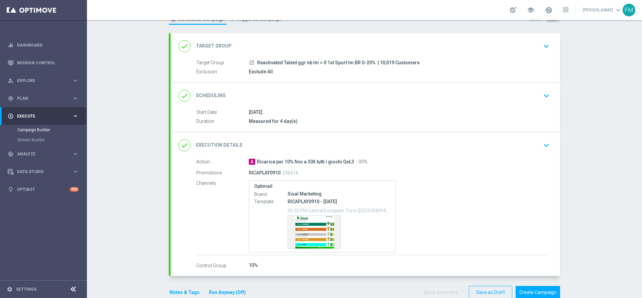
scroll to position [41, 0]
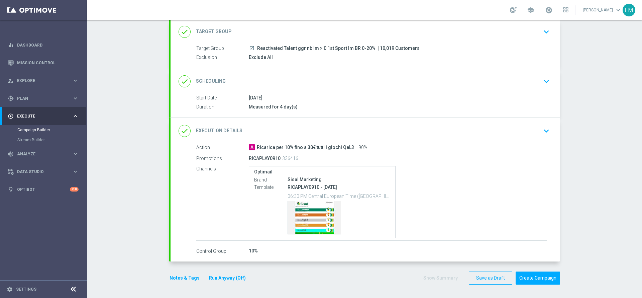
click at [211, 273] on div "Notes & Tags Run Anyway (Off)" at bounding box center [212, 277] width 86 height 13
click at [215, 279] on button "Run Anyway (Off)" at bounding box center [227, 278] width 38 height 8
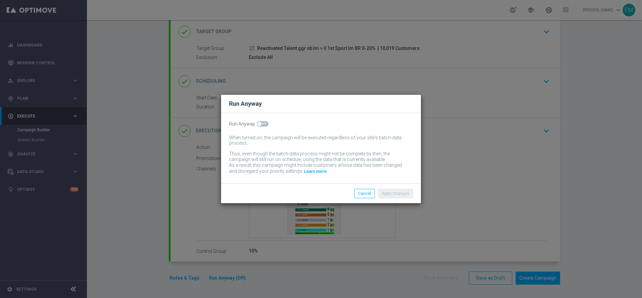
click at [262, 123] on span at bounding box center [263, 123] width 12 height 5
click at [262, 123] on input "checkbox" at bounding box center [263, 123] width 12 height 5
checkbox input "true"
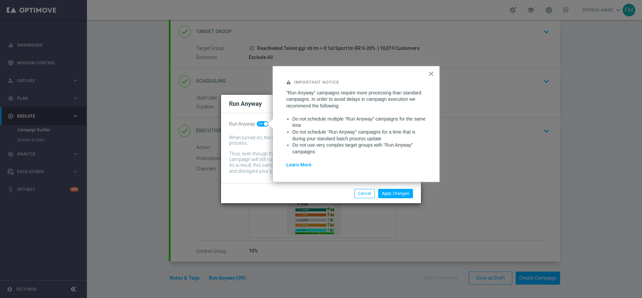
click at [434, 72] on button "×" at bounding box center [431, 73] width 6 height 11
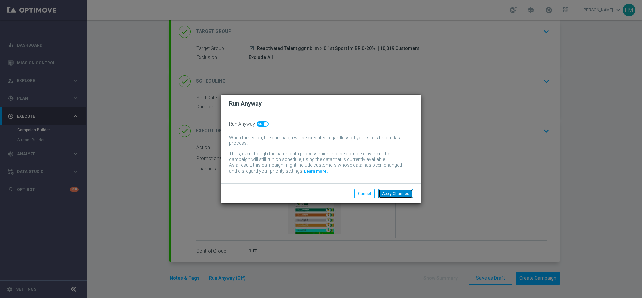
click at [387, 195] on button "Apply Changes" at bounding box center [395, 193] width 35 height 9
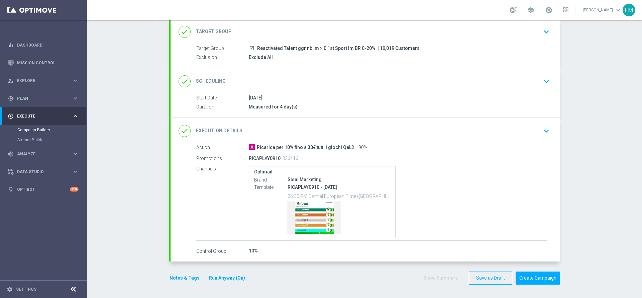
click at [509, 135] on div "done Execution Details keyboard_arrow_down" at bounding box center [366, 130] width 374 height 13
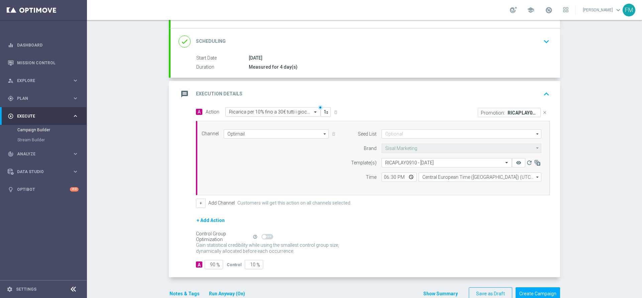
scroll to position [97, 0]
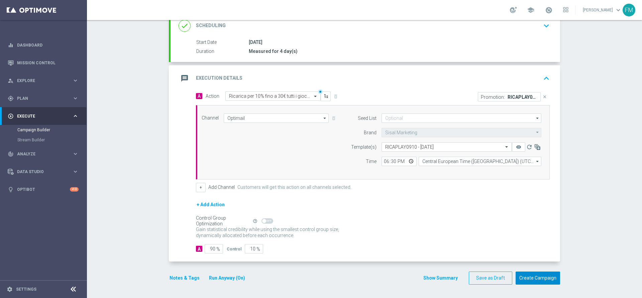
click at [548, 280] on button "Create Campaign" at bounding box center [538, 277] width 44 height 13
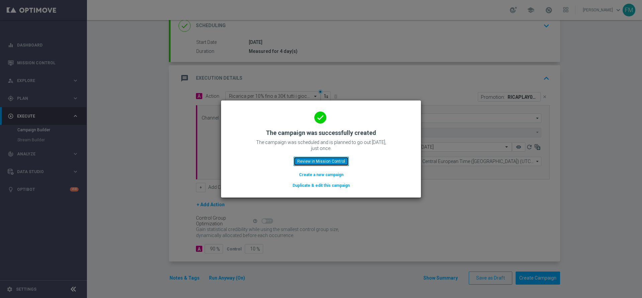
click at [324, 157] on button "Review in Mission Control" at bounding box center [321, 161] width 55 height 9
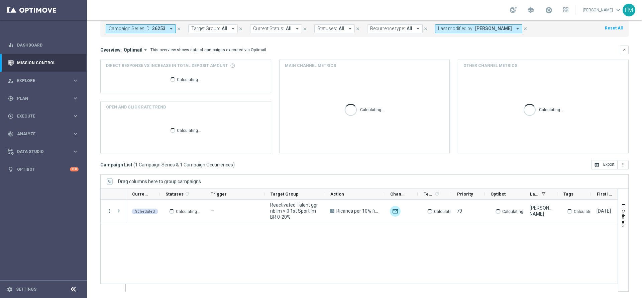
scroll to position [37, 0]
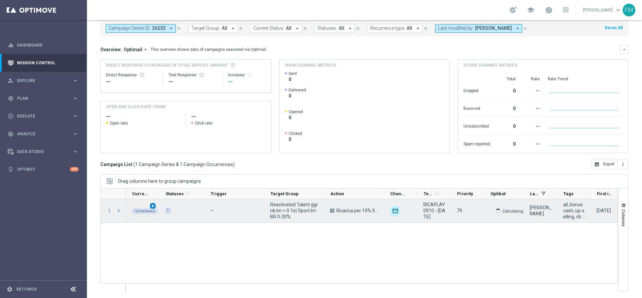
click at [150, 206] on span "play_arrow" at bounding box center [152, 205] width 5 height 5
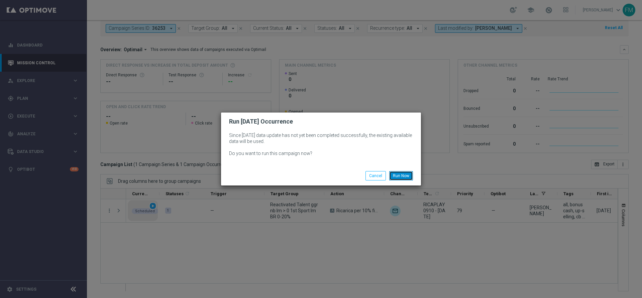
click at [400, 178] on button "Run Now" at bounding box center [401, 175] width 24 height 9
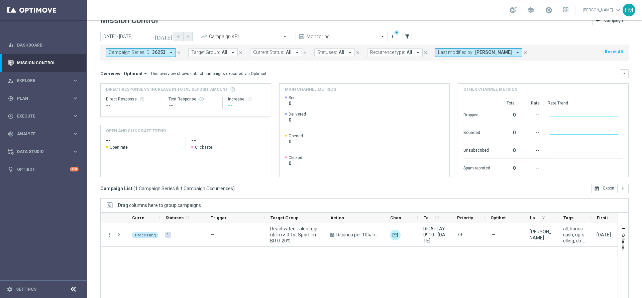
scroll to position [0, 0]
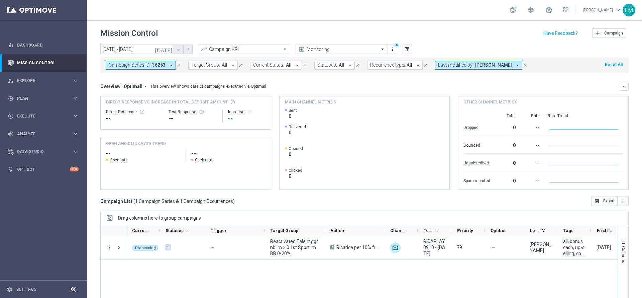
click at [183, 63] on div "Campaign Series ID: 36253 arrow_drop_down close" at bounding box center [147, 65] width 83 height 9
click at [177, 65] on icon "close" at bounding box center [179, 65] width 5 height 5
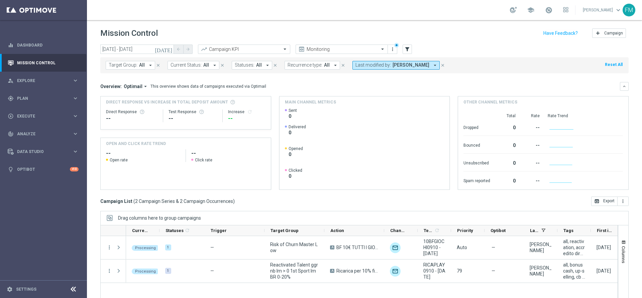
click at [169, 48] on icon "today" at bounding box center [164, 49] width 18 height 6
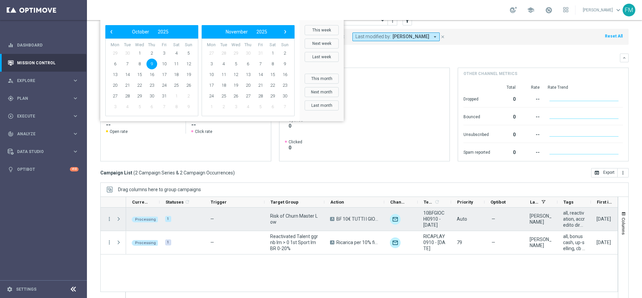
scroll to position [37, 0]
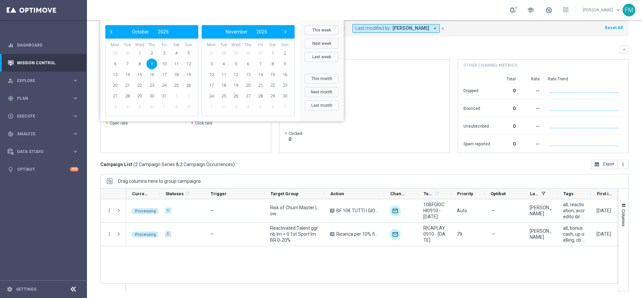
click at [152, 62] on span "9" at bounding box center [151, 64] width 11 height 11
click at [191, 61] on span "12" at bounding box center [188, 64] width 11 height 11
type input "[DATE] - [DATE]"
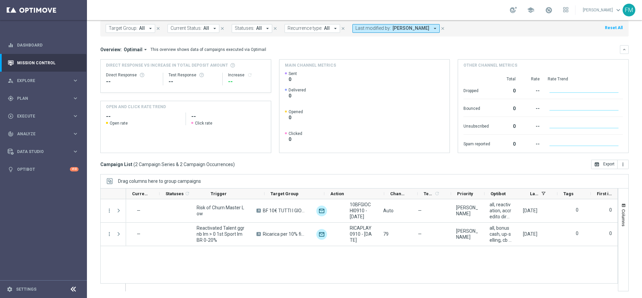
scroll to position [0, 0]
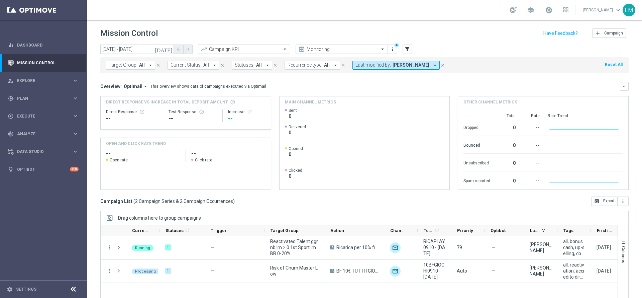
drag, startPoint x: 633, startPoint y: 86, endPoint x: 642, endPoint y: 102, distance: 18.7
click at [642, 102] on div "Mission Control add Campaign [DATE] [DATE] - [DATE] arrow_back arrow_forward Ca…" at bounding box center [364, 159] width 555 height 278
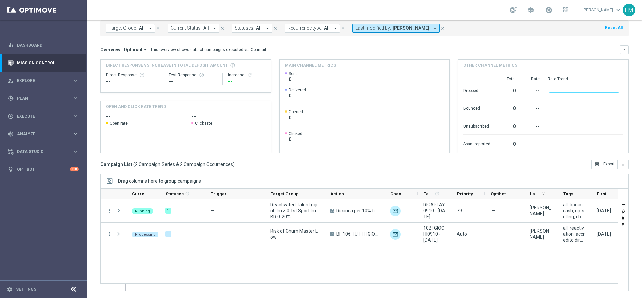
click at [299, 265] on div "Running 1 — Reactivated Talent ggr nb lm > 0 1st Sport lm BR 0-20% A Ricarica p…" at bounding box center [372, 245] width 492 height 92
click at [216, 259] on div "Running 1 — Reactivated Talent ggr nb lm > 0 1st Sport lm BR 0-20% A Ricarica p…" at bounding box center [372, 245] width 492 height 92
click at [498, 162] on div "Campaign List ( 2 Campaign Series & 2 Campaign Occurrences ) open_in_browser Ex…" at bounding box center [364, 164] width 528 height 9
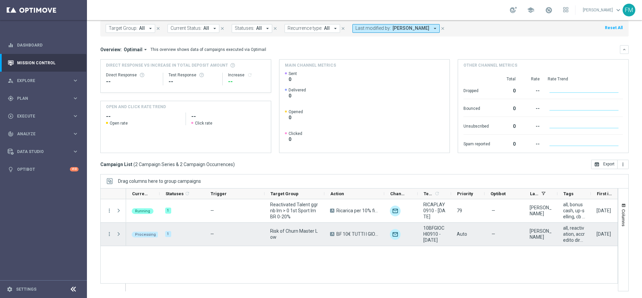
drag, startPoint x: 111, startPoint y: 233, endPoint x: 122, endPoint y: 232, distance: 11.2
click at [112, 233] on icon "more_vert" at bounding box center [109, 234] width 6 height 6
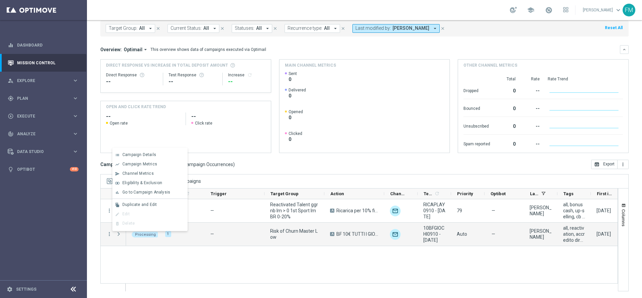
click at [169, 250] on div "Running 1 — Reactivated Talent ggr nb lm > 0 1st Sport lm BR 0-20% A Ricarica p…" at bounding box center [372, 245] width 492 height 92
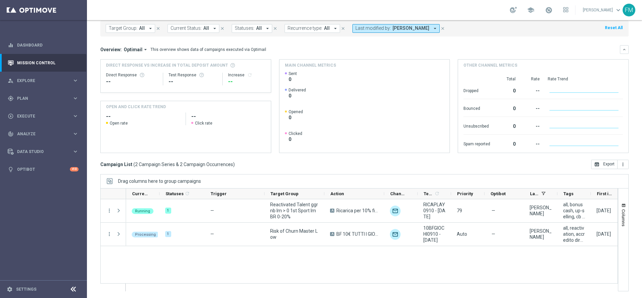
drag, startPoint x: 348, startPoint y: 292, endPoint x: 352, endPoint y: 291, distance: 4.2
click at [351, 291] on ag-grid-angular "Drag columns here to group campaigns Drag here to set column labels" at bounding box center [364, 236] width 528 height 124
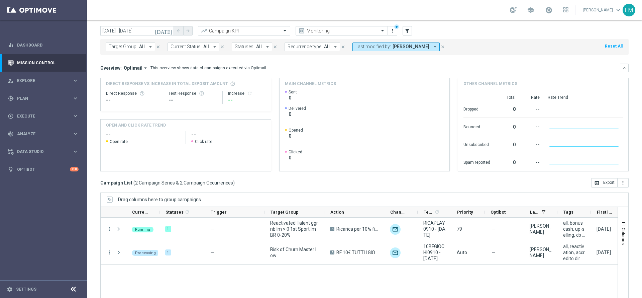
scroll to position [0, 0]
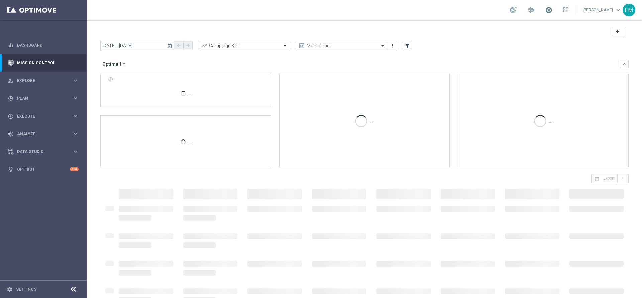
click at [545, 9] on span at bounding box center [548, 9] width 7 height 7
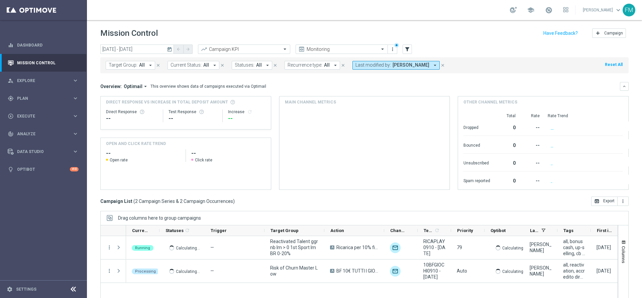
click at [452, 29] on div "Mission Control add Campaign" at bounding box center [364, 33] width 528 height 13
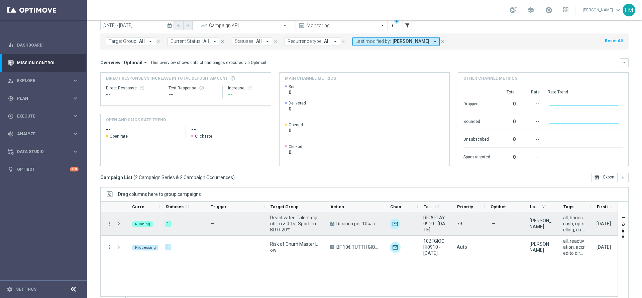
scroll to position [37, 0]
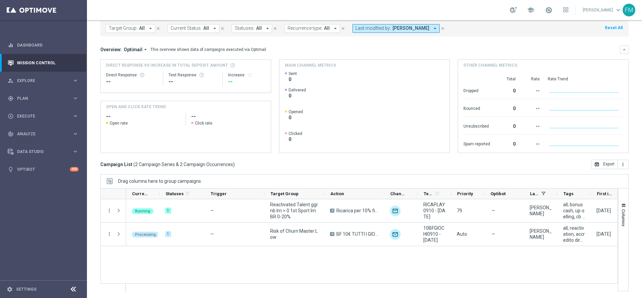
drag, startPoint x: 351, startPoint y: 282, endPoint x: 483, endPoint y: 284, distance: 132.1
click at [483, 284] on div at bounding box center [359, 239] width 518 height 103
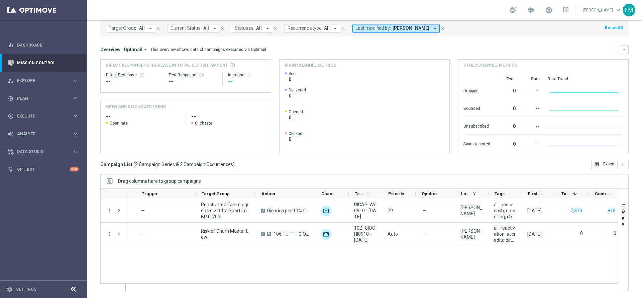
scroll to position [0, 69]
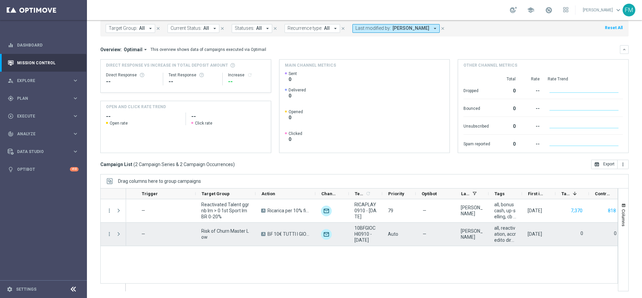
click at [395, 233] on span "Auto" at bounding box center [393, 233] width 10 height 5
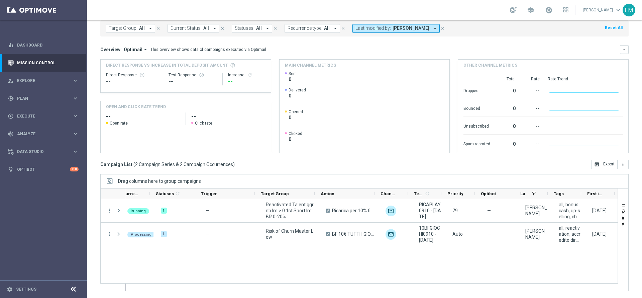
scroll to position [0, 0]
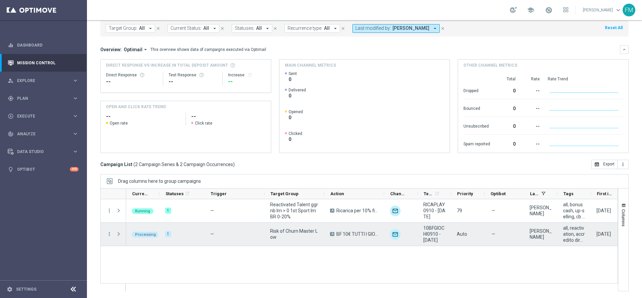
click at [161, 230] on div "1" at bounding box center [182, 233] width 45 height 23
click at [116, 233] on span "Press SPACE to select this row." at bounding box center [119, 233] width 6 height 5
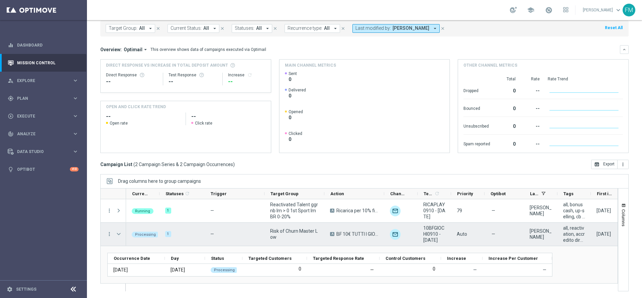
click at [117, 233] on span "Press SPACE to select this row." at bounding box center [119, 233] width 6 height 5
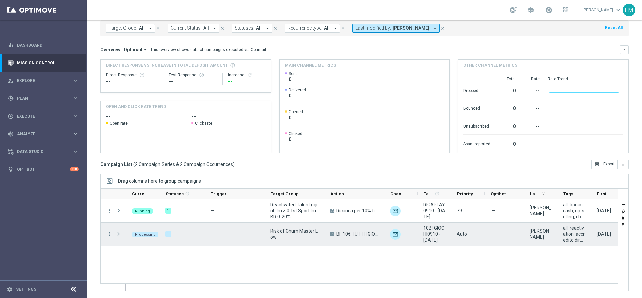
click at [113, 233] on div "Press SPACE to select this row." at bounding box center [119, 233] width 13 height 23
click at [109, 234] on icon "more_vert" at bounding box center [109, 234] width 6 height 6
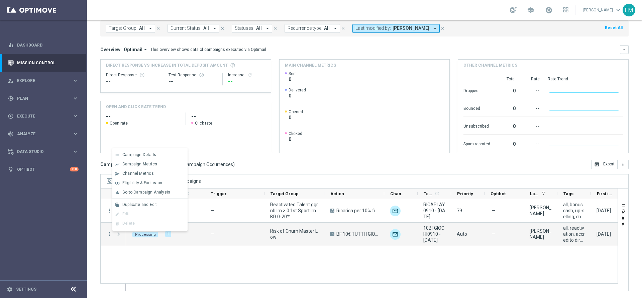
click at [244, 246] on div "Running 1 — Reactivated Talent ggr nb lm > 0 1st Sport lm BR 0-20% A Ricarica p…" at bounding box center [372, 245] width 492 height 92
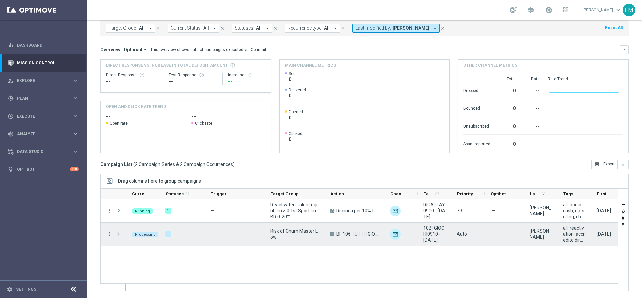
click at [152, 231] on colored-tag "Processing" at bounding box center [145, 234] width 27 height 6
click at [168, 236] on div "1" at bounding box center [168, 234] width 6 height 6
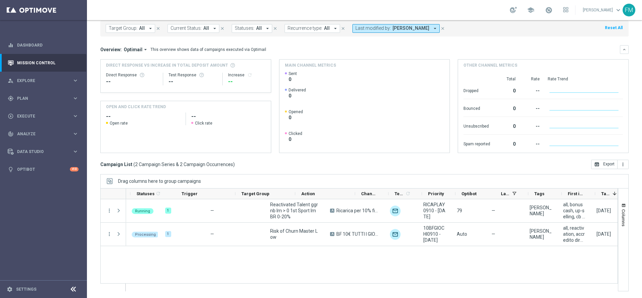
scroll to position [0, 81]
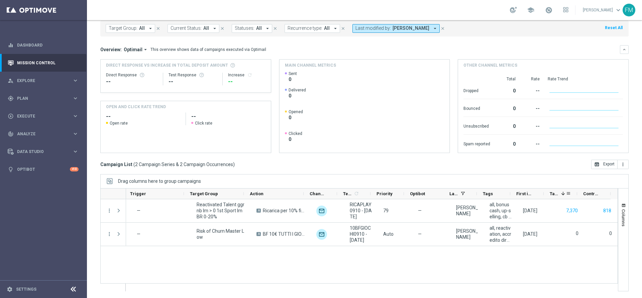
click at [556, 194] on span "Targeted Customers" at bounding box center [554, 193] width 9 height 5
click at [569, 191] on span at bounding box center [568, 193] width 5 height 5
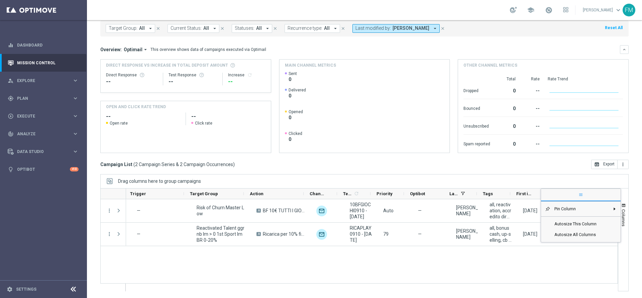
click at [553, 157] on mini-dashboard "Overview: Optimail arrow_drop_down This overview shows data of campaigns execut…" at bounding box center [364, 97] width 528 height 123
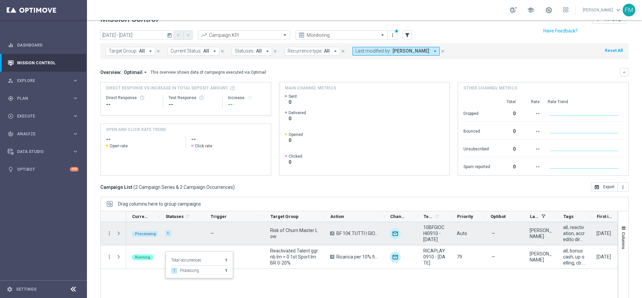
scroll to position [37, 0]
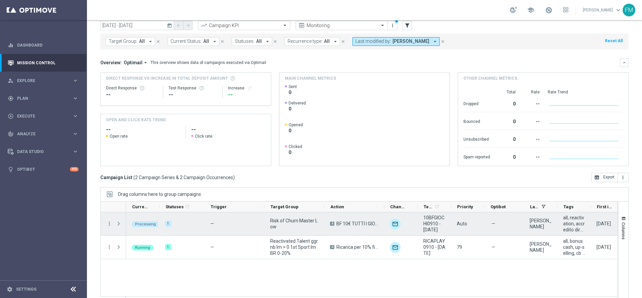
scroll to position [37, 0]
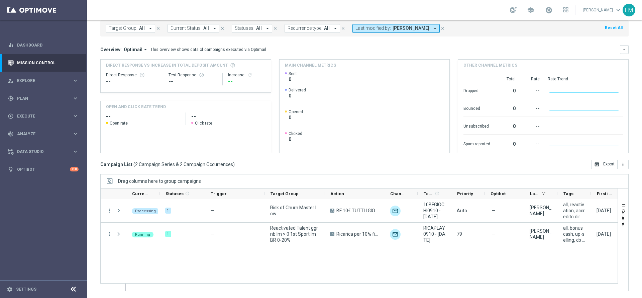
drag, startPoint x: 344, startPoint y: 278, endPoint x: 344, endPoint y: 282, distance: 4.0
click at [344, 280] on div "Processing 1 — Risk of Churn Master Low A BF 10€ TUTTI I GIOCHI QeL 3 unfold_mo…" at bounding box center [372, 245] width 492 height 92
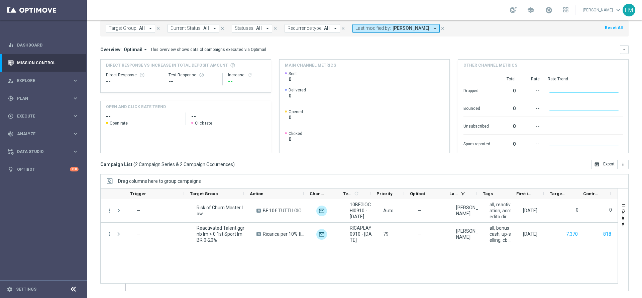
scroll to position [0, 0]
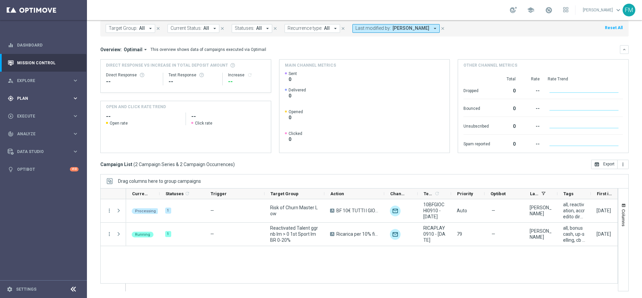
click at [57, 97] on span "Plan" at bounding box center [44, 98] width 55 height 4
drag, startPoint x: 34, startPoint y: 134, endPoint x: 36, endPoint y: 137, distance: 4.2
click at [36, 137] on section "Target Groups Actions Templates keyboard_arrow_right Optimail OptiMobile In-App…" at bounding box center [43, 132] width 86 height 50
click at [33, 133] on span "Templates" at bounding box center [42, 132] width 48 height 4
click at [25, 140] on link "Optimail" at bounding box center [45, 141] width 49 height 5
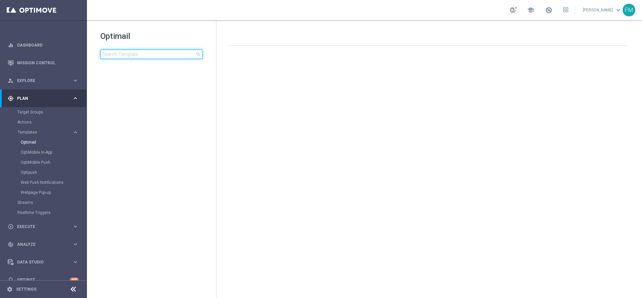
click at [137, 51] on input at bounding box center [151, 53] width 102 height 9
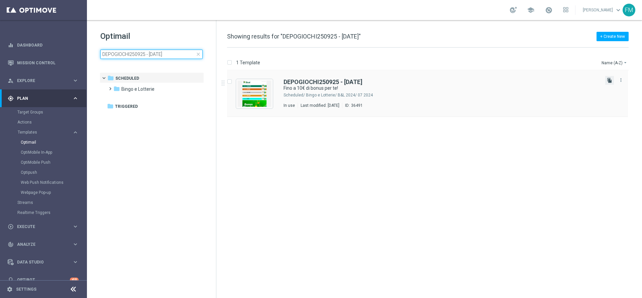
type input "DEPOGIOCHI250925 - 2025-09-25"
click at [607, 81] on icon "file_copy" at bounding box center [609, 80] width 5 height 5
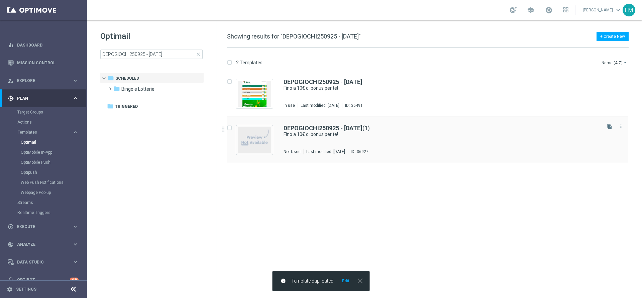
click at [320, 139] on div "DEPOGIOCHI250925 - 2025-09-25 (1) Fino a 10€ di bonus per te! Not Used Last mod…" at bounding box center [442, 139] width 316 height 29
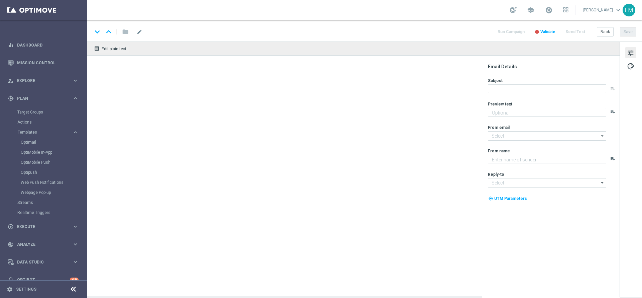
type textarea "Scopri la nuova promo ricarica! 🎁"
type input "newsletter@comunicazioni.sisal.it"
type textarea "Sisal"
type input "info@sisal.it"
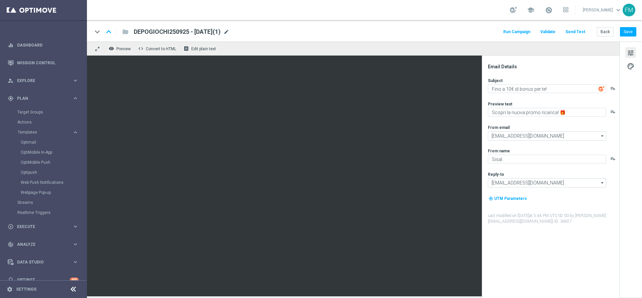
click at [229, 32] on span "mode_edit" at bounding box center [226, 32] width 6 height 6
drag, startPoint x: 179, startPoint y: 32, endPoint x: 141, endPoint y: 39, distance: 39.1
click at [127, 32] on div "keyboard_arrow_down keyboard_arrow_up folder DEPOGIOCHI250925 - 2025-09-25(1)" at bounding box center [195, 31] width 207 height 9
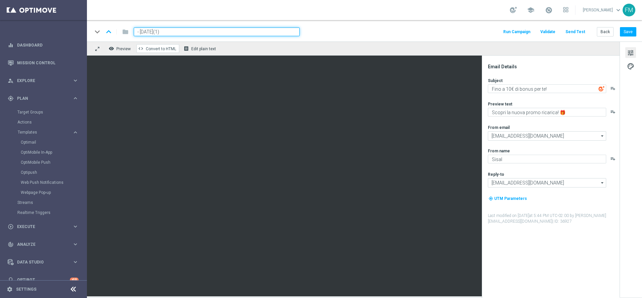
paste input "RICAGIOCHI0910"
click at [233, 28] on input "RICAGIOCHI0910 - 2025-09-25(1)" at bounding box center [217, 31] width 166 height 9
click at [192, 31] on input "RICAGIOCHI0910 - 2025-09-09" at bounding box center [217, 31] width 166 height 9
drag, startPoint x: 218, startPoint y: 32, endPoint x: 126, endPoint y: 23, distance: 92.4
click at [126, 23] on div "keyboard_arrow_down keyboard_arrow_up folder RICAGIOCHI0910 - 2025-10-09 Run Ca…" at bounding box center [364, 30] width 555 height 21
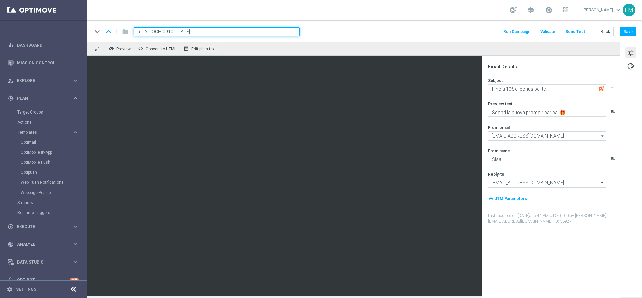
type input "RICAGIOCHI0910 - [DATE]"
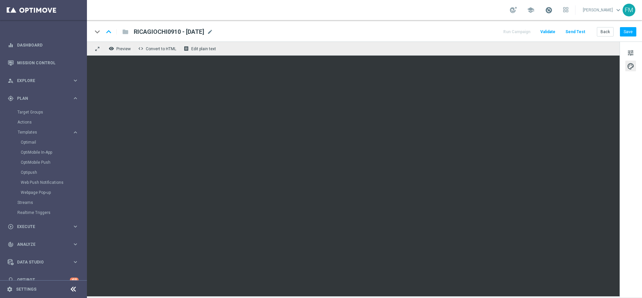
click at [545, 9] on span at bounding box center [548, 9] width 7 height 7
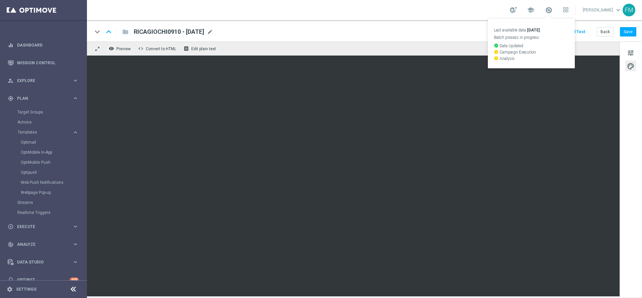
click at [449, 28] on div "keyboard_arrow_down keyboard_arrow_up folder RICAGIOCHI0910 - 2025-10-09 RICAGI…" at bounding box center [364, 31] width 544 height 9
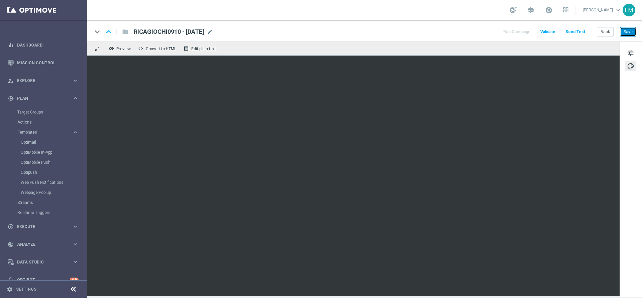
click at [630, 30] on button "Save" at bounding box center [628, 31] width 16 height 9
drag, startPoint x: 625, startPoint y: 49, endPoint x: 629, endPoint y: 52, distance: 5.2
click at [625, 49] on div "tune palette" at bounding box center [631, 168] width 22 height 255
click at [633, 55] on span "tune" at bounding box center [630, 52] width 7 height 9
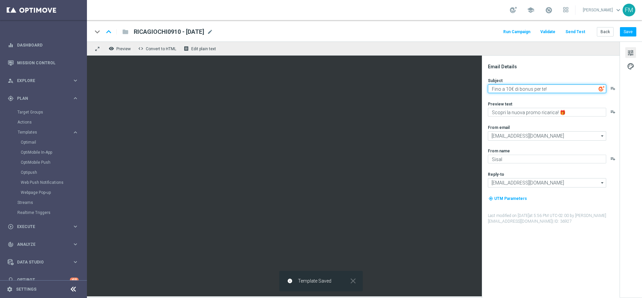
click at [509, 90] on textarea "Fino a 10€ di bonus per te!" at bounding box center [547, 88] width 118 height 9
type textarea "Fino a 150€ di bonus per te!"
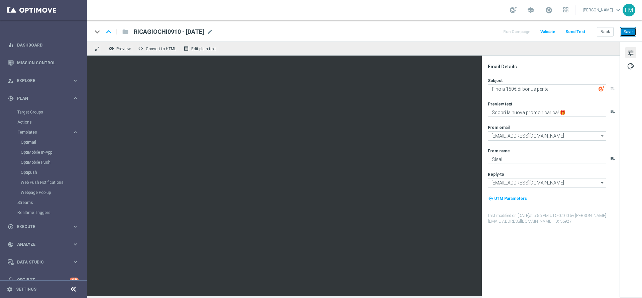
click at [626, 33] on button "Save" at bounding box center [628, 31] width 16 height 9
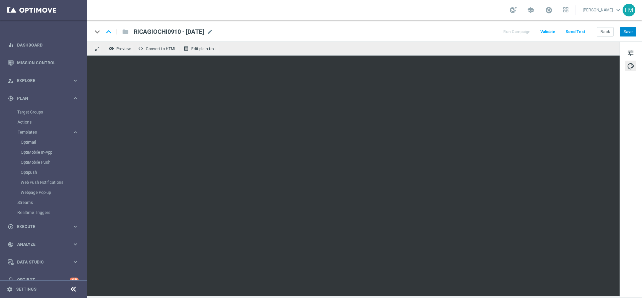
click at [630, 26] on div "keyboard_arrow_down keyboard_arrow_up folder RICAGIOCHI0910 - 2025-10-09 RICAGI…" at bounding box center [364, 30] width 555 height 21
click at [633, 54] on span "tune" at bounding box center [630, 52] width 7 height 9
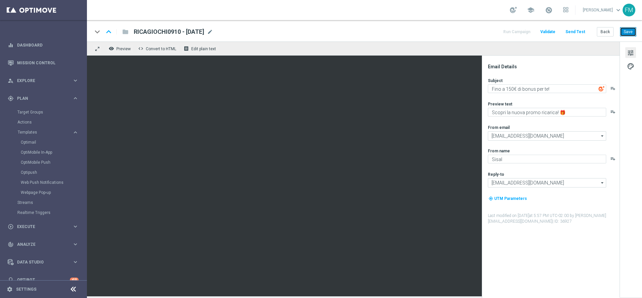
click at [631, 31] on button "Save" at bounding box center [628, 31] width 16 height 9
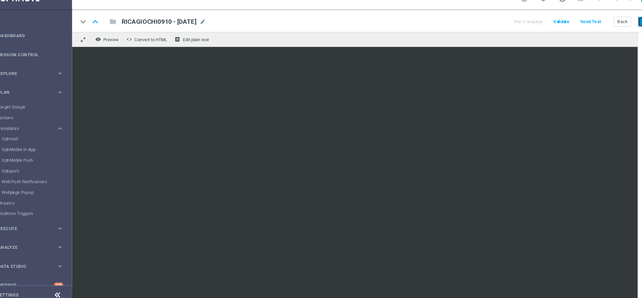
click at [621, 33] on button "Save" at bounding box center [628, 31] width 16 height 9
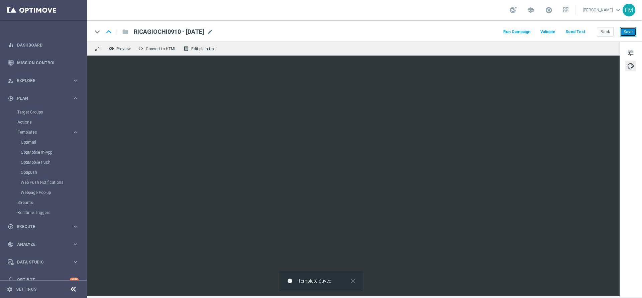
click at [624, 30] on button "Save" at bounding box center [628, 31] width 16 height 9
click at [626, 36] on button "Save" at bounding box center [628, 31] width 16 height 9
click at [213, 32] on span "mode_edit" at bounding box center [210, 32] width 6 height 6
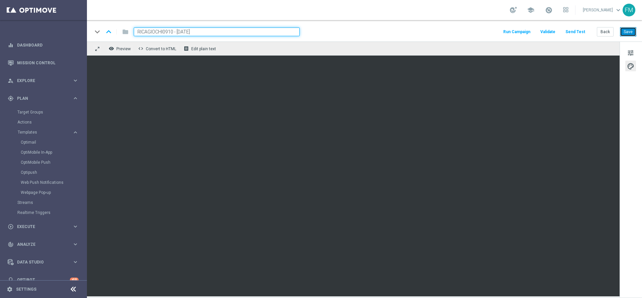
click at [629, 33] on button "Save" at bounding box center [628, 31] width 16 height 9
click at [630, 30] on button "Save" at bounding box center [628, 31] width 16 height 9
click at [605, 33] on button "Back" at bounding box center [605, 31] width 17 height 9
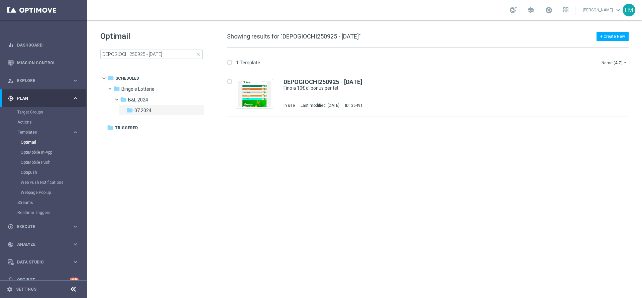
click at [198, 52] on span "close" at bounding box center [198, 53] width 5 height 5
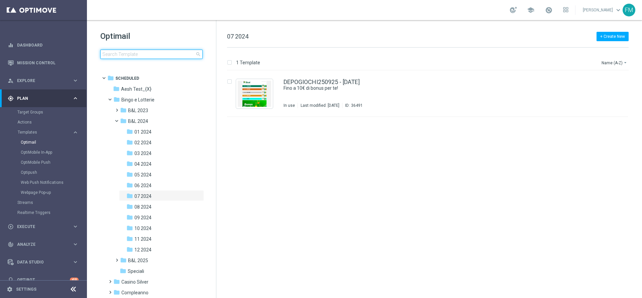
click at [176, 54] on input at bounding box center [151, 53] width 102 height 9
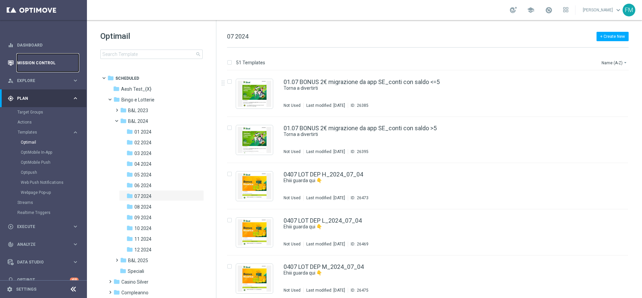
drag, startPoint x: 28, startPoint y: 63, endPoint x: 54, endPoint y: 62, distance: 25.5
click at [29, 63] on link "Mission Control" at bounding box center [48, 63] width 62 height 18
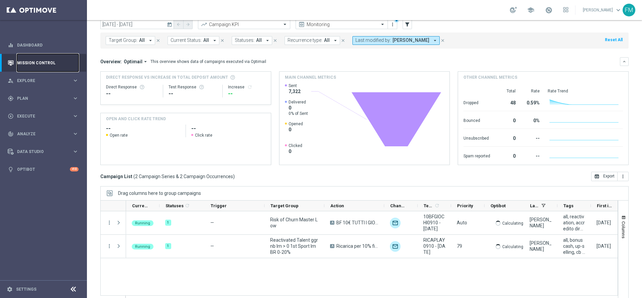
scroll to position [37, 0]
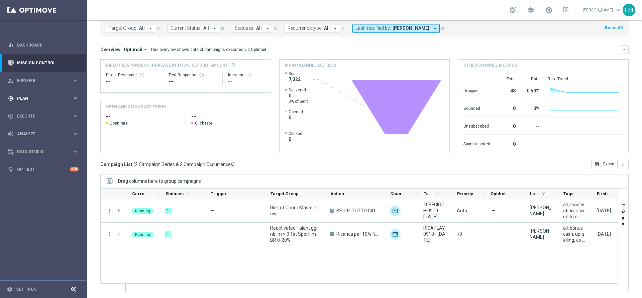
click at [31, 96] on span "Plan" at bounding box center [44, 98] width 55 height 4
click at [29, 141] on link "Optimail" at bounding box center [45, 141] width 49 height 5
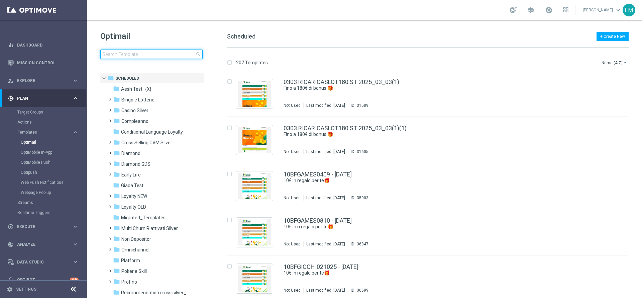
click at [159, 57] on input at bounding box center [151, 53] width 102 height 9
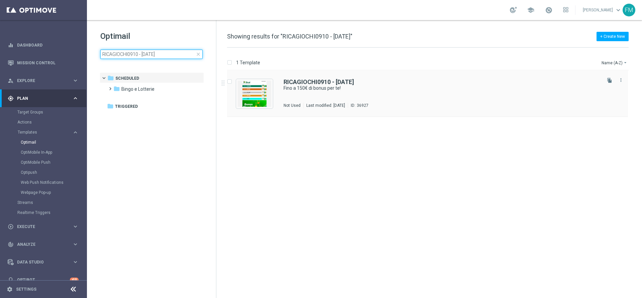
type input "RICAGIOCHI0910 - [DATE]"
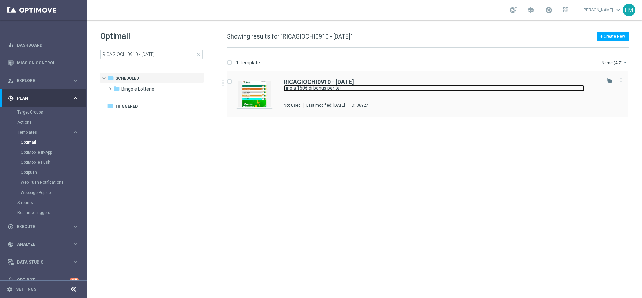
click at [386, 90] on link "Fino a 150€ di bonus per te!" at bounding box center [434, 88] width 301 height 6
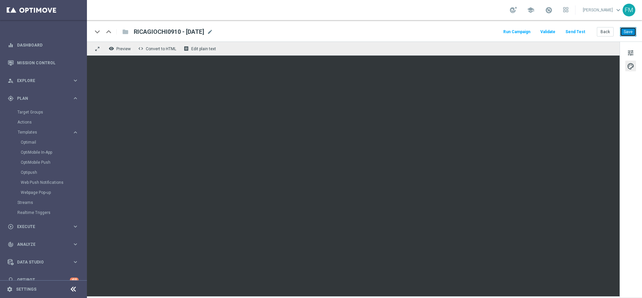
click at [631, 31] on button "Save" at bounding box center [628, 31] width 16 height 9
click at [629, 31] on button "Save" at bounding box center [628, 31] width 16 height 9
click at [31, 110] on link "Target Groups" at bounding box center [43, 111] width 52 height 5
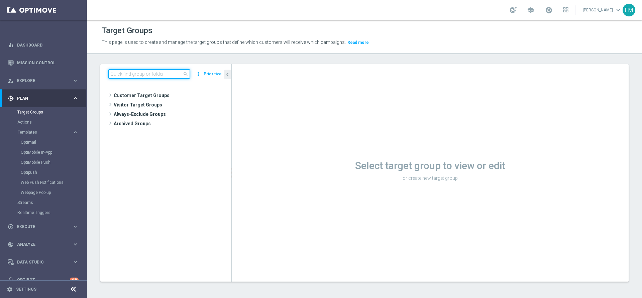
click at [155, 77] on input at bounding box center [149, 73] width 82 height 9
paste input "Reactivated Master Low"
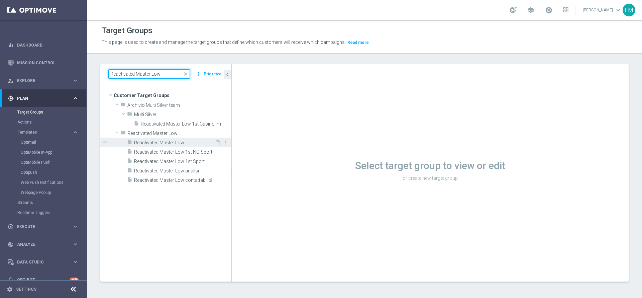
type input "Reactivated Master Low"
click at [174, 145] on span "Reactivated Master Low" at bounding box center [174, 143] width 81 height 6
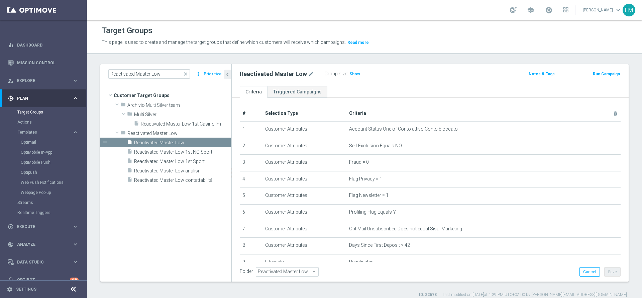
click at [602, 74] on button "Run Campaign" at bounding box center [606, 73] width 28 height 7
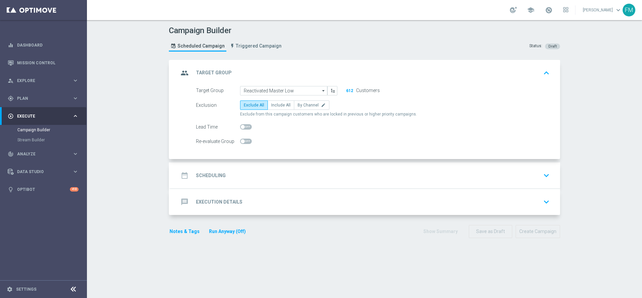
click at [343, 169] on div "date_range Scheduling keyboard_arrow_down" at bounding box center [366, 175] width 374 height 13
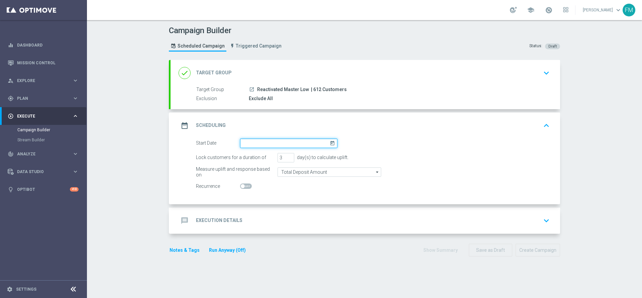
click at [326, 146] on input at bounding box center [288, 142] width 97 height 9
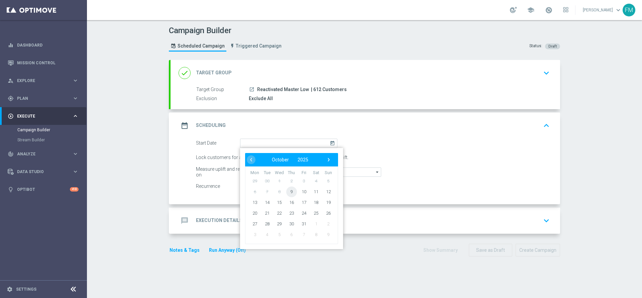
click at [291, 192] on span "9" at bounding box center [291, 191] width 11 height 11
type input "09 Oct 2025"
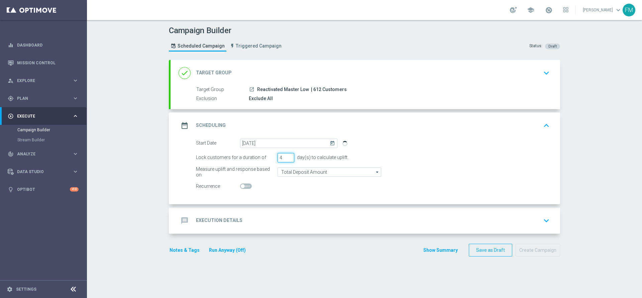
type input "4"
click at [286, 155] on input "4" at bounding box center [286, 157] width 17 height 9
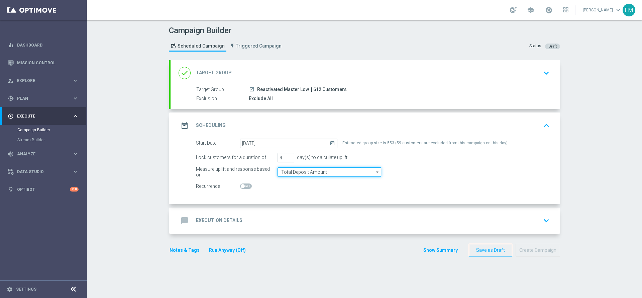
click at [333, 169] on input "Total Deposit Amount" at bounding box center [330, 171] width 104 height 9
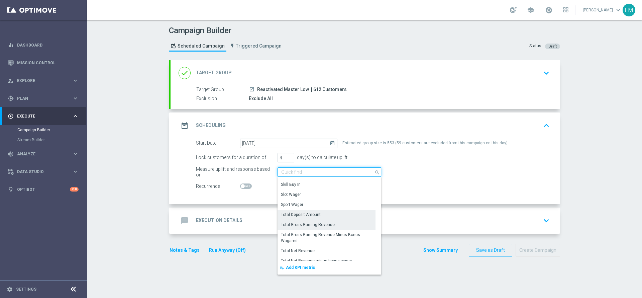
scroll to position [113, 0]
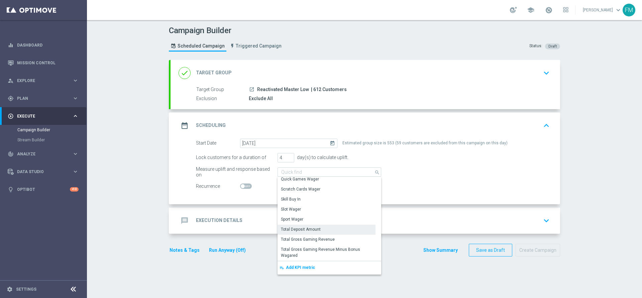
click at [328, 229] on div "Total Deposit Amount" at bounding box center [327, 228] width 98 height 9
type input "Total Deposit Amount"
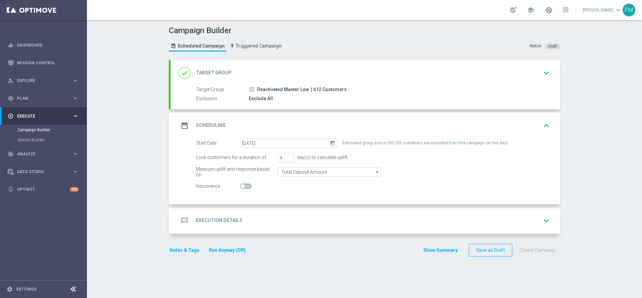
click at [465, 214] on div "message Execution Details keyboard_arrow_down" at bounding box center [366, 220] width 374 height 13
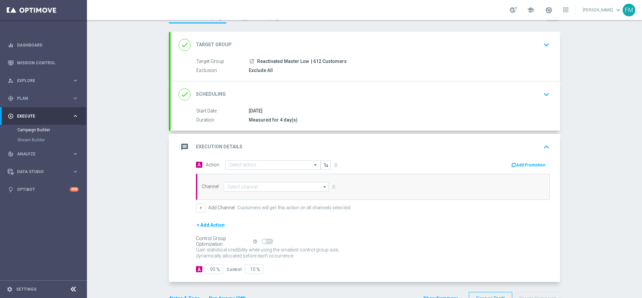
scroll to position [48, 0]
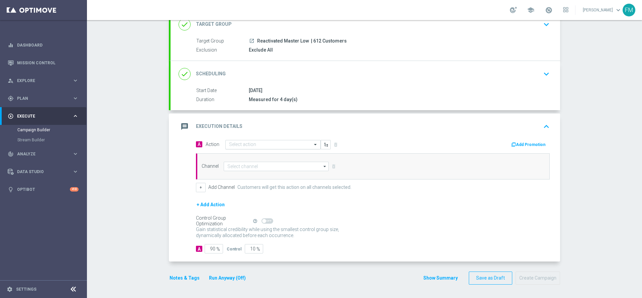
click at [270, 142] on input "text" at bounding box center [266, 145] width 75 height 6
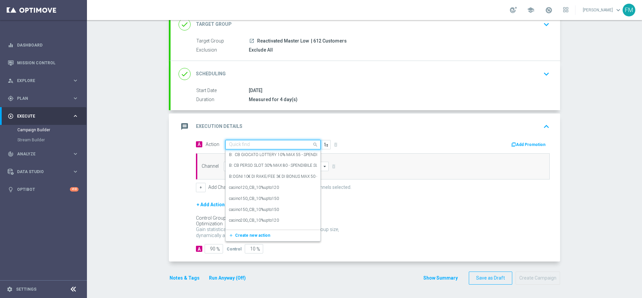
paste input "Ricarica per cb perso 10% fino a 150€ tutti i giochi QeL 4"
type input "Ricarica per cb perso 10% fino a 150€ tutti i giochi QeL 4"
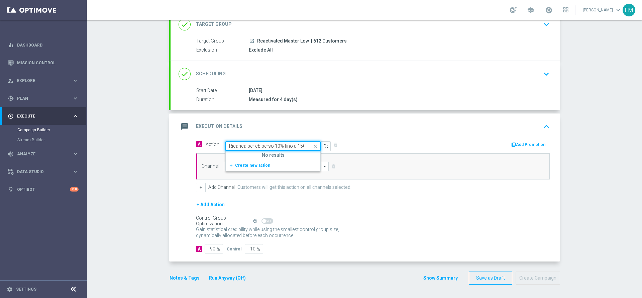
scroll to position [0, 40]
click at [258, 164] on span "Create new action" at bounding box center [252, 165] width 35 height 5
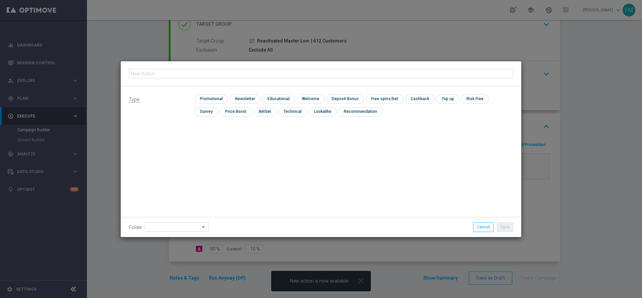
type input "Ricarica per cb perso 10% fino a 150€ tutti i giochi QeL 4"
click at [209, 100] on input "checkbox" at bounding box center [211, 98] width 32 height 9
checkbox input "true"
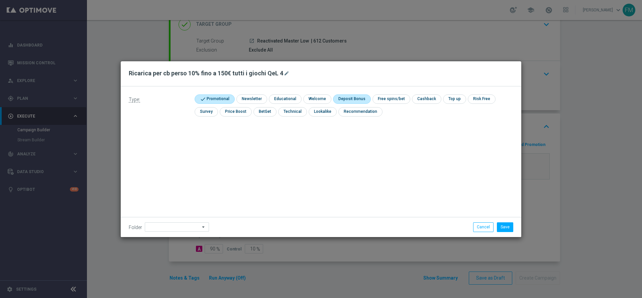
click at [351, 98] on input "checkbox" at bounding box center [351, 98] width 36 height 9
checkbox input "true"
click at [508, 229] on button "Save" at bounding box center [505, 226] width 16 height 9
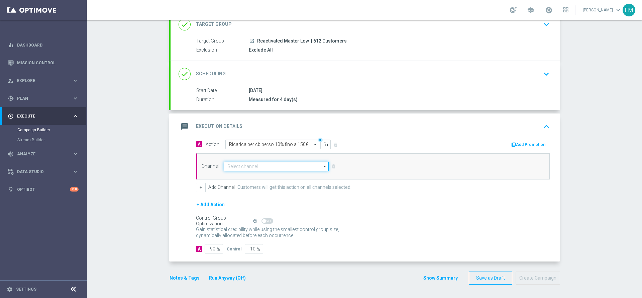
click at [286, 164] on input at bounding box center [276, 166] width 105 height 9
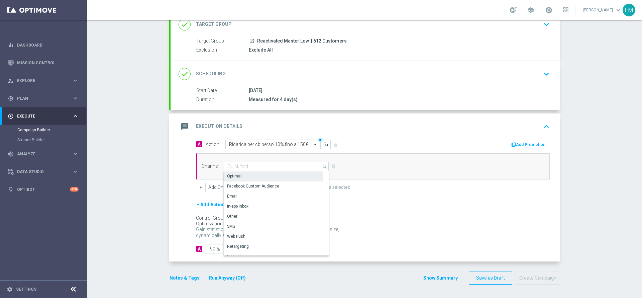
click at [287, 178] on div "Optimail" at bounding box center [274, 175] width 100 height 9
type input "Optimail"
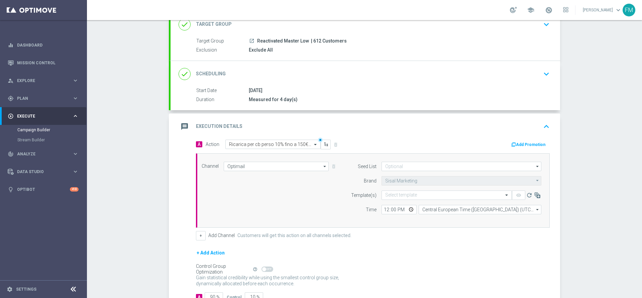
click at [511, 142] on icon "button" at bounding box center [513, 144] width 5 height 5
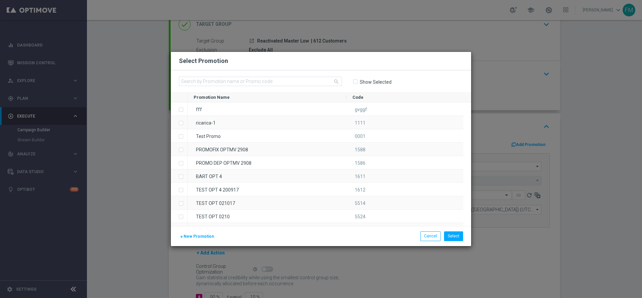
click at [303, 90] on div "search Show Selected" at bounding box center [321, 81] width 300 height 22
click at [304, 86] on input-search "search" at bounding box center [260, 82] width 163 height 10
click at [304, 85] on input "text" at bounding box center [260, 81] width 163 height 9
paste input "RICAGIOCHI0910"
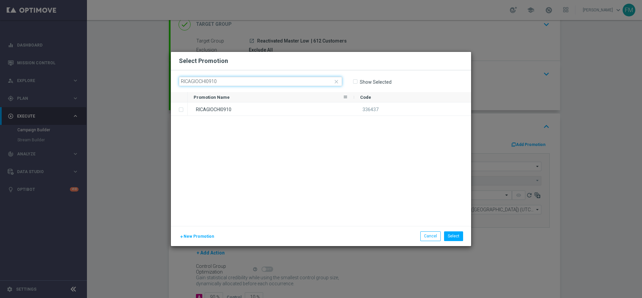
type input "RICAGIOCHI0910"
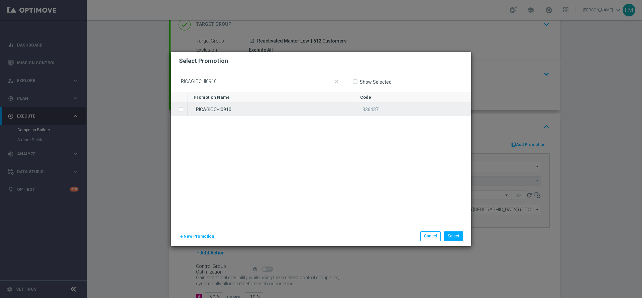
click at [254, 113] on div "RICAGIOCHI0910" at bounding box center [271, 108] width 167 height 13
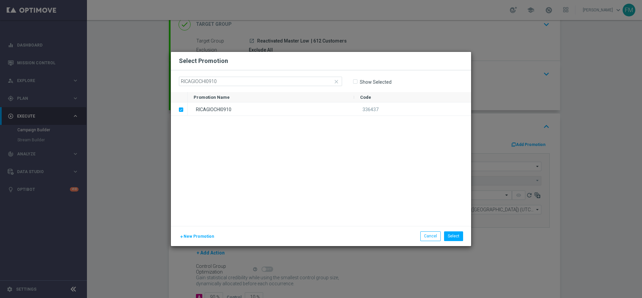
click at [454, 230] on div "add New Promotion Select Cancel" at bounding box center [321, 236] width 300 height 20
click at [453, 235] on button "Select" at bounding box center [453, 235] width 19 height 9
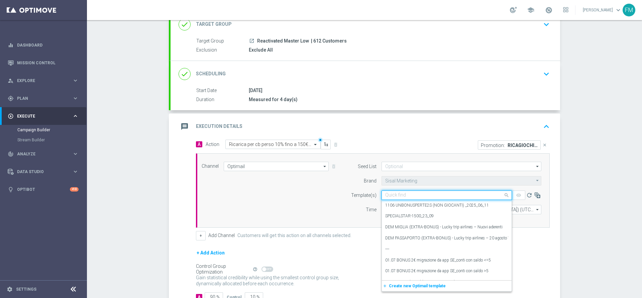
click at [385, 194] on input "text" at bounding box center [440, 195] width 110 height 6
paste input "RICAGIOCHI0910 - [DATE]"
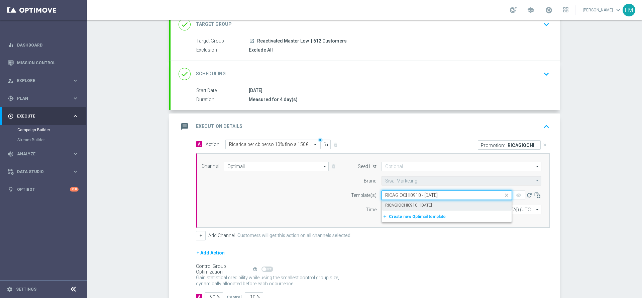
click at [394, 208] on div "RICAGIOCHI0910 - [DATE]" at bounding box center [446, 205] width 123 height 11
type input "RICAGIOCHI0910 - [DATE]"
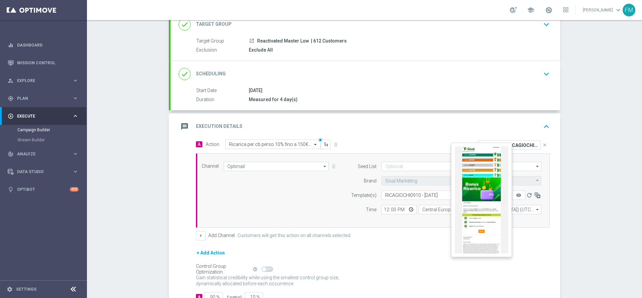
click at [519, 195] on button "remove_red_eye" at bounding box center [518, 194] width 13 height 9
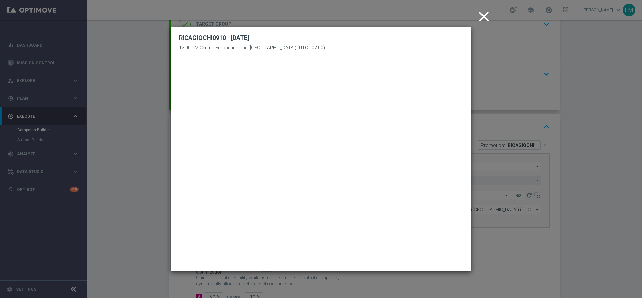
click at [482, 17] on icon "close" at bounding box center [484, 16] width 17 height 17
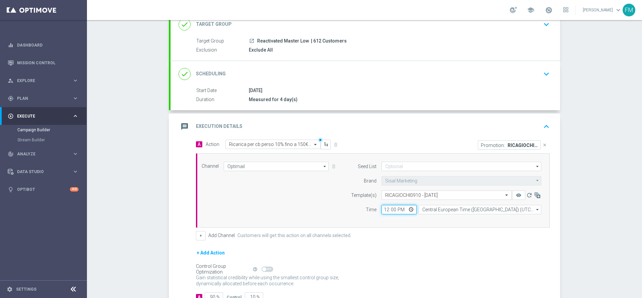
click at [382, 206] on input "12:00" at bounding box center [399, 209] width 35 height 9
type input "19:00"
click at [439, 265] on div "+ Add Action" at bounding box center [373, 256] width 354 height 17
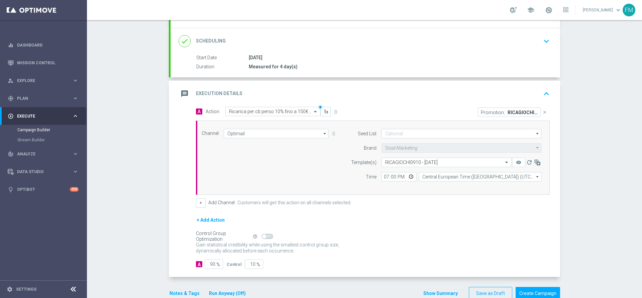
scroll to position [97, 0]
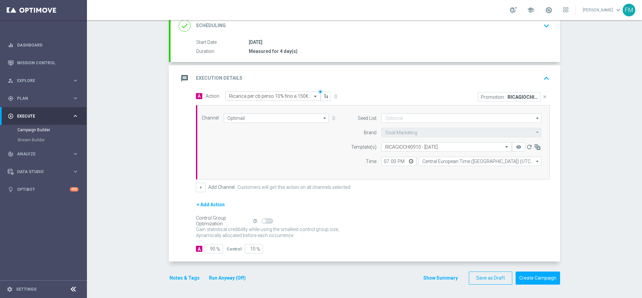
click at [171, 280] on button "Notes & Tags" at bounding box center [184, 278] width 31 height 8
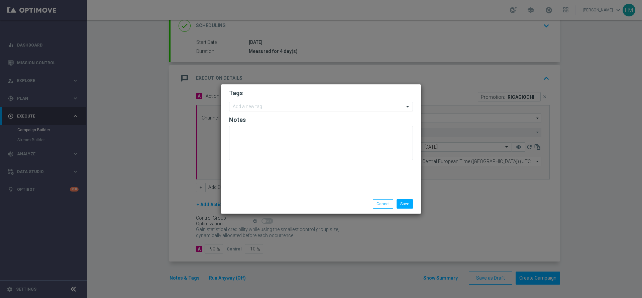
click at [273, 106] on input "text" at bounding box center [319, 107] width 172 height 6
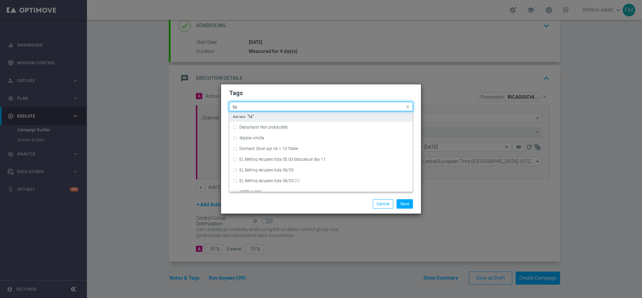
type input "t"
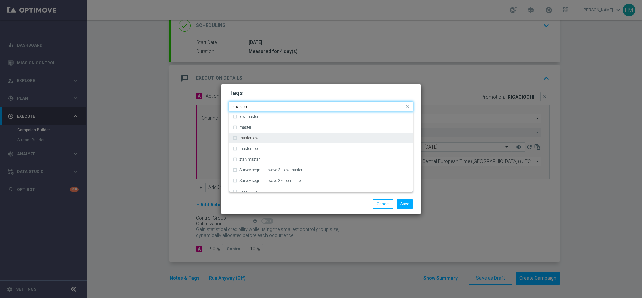
click at [265, 134] on div "master low" at bounding box center [321, 137] width 177 height 11
type input "master"
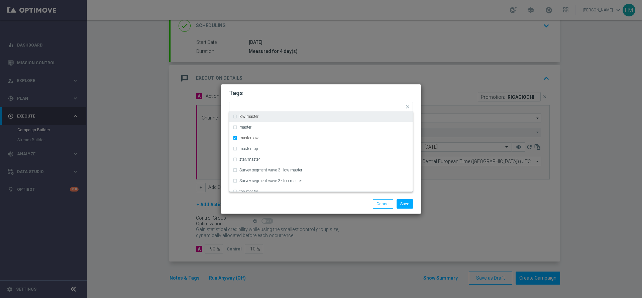
click at [309, 73] on modal-container "Tags Quick find × master low low master master master low master top star/maste…" at bounding box center [321, 149] width 642 height 298
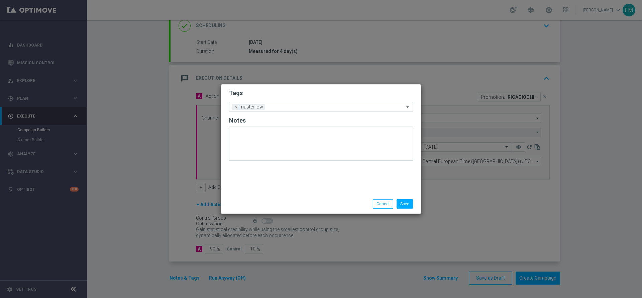
click at [281, 108] on input "text" at bounding box center [336, 107] width 137 height 6
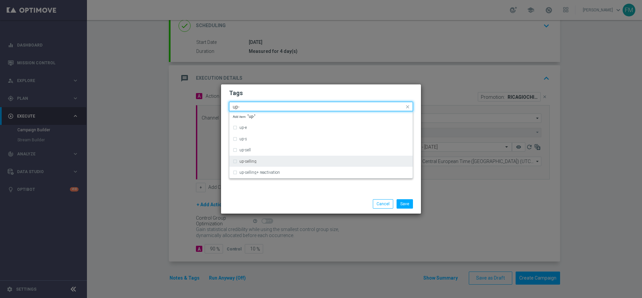
click at [290, 156] on div "up-selling" at bounding box center [321, 161] width 177 height 11
type input "up-"
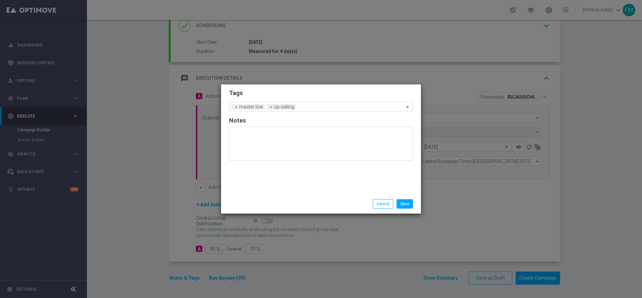
click at [315, 88] on form "Tags Add a new tag × master low × up-selling Notes" at bounding box center [321, 126] width 184 height 78
click at [323, 105] on input "text" at bounding box center [352, 107] width 106 height 6
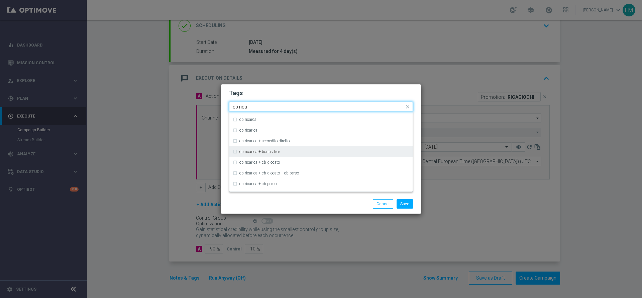
scroll to position [72, 0]
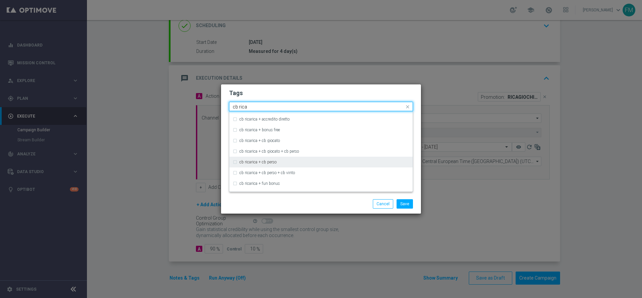
click at [313, 158] on div "cb ricarica + cb perso" at bounding box center [321, 162] width 177 height 11
type input "cb rica"
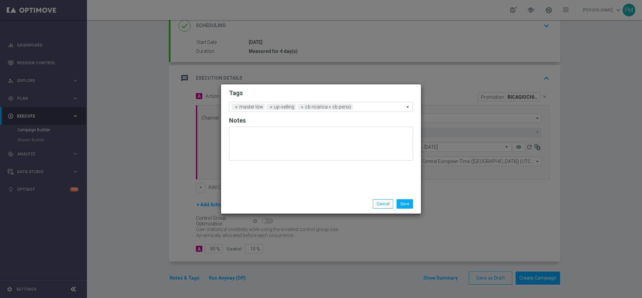
click at [351, 91] on h2 "Tags" at bounding box center [321, 93] width 184 height 8
click at [350, 108] on div "Add a new tag × master low × up-selling × cb ricarica + cb perso" at bounding box center [316, 106] width 175 height 9
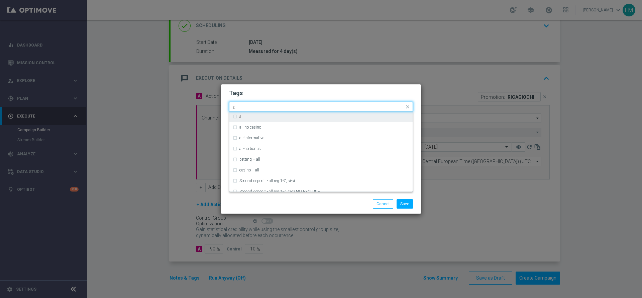
click at [347, 115] on div "all" at bounding box center [324, 116] width 170 height 4
type input "all"
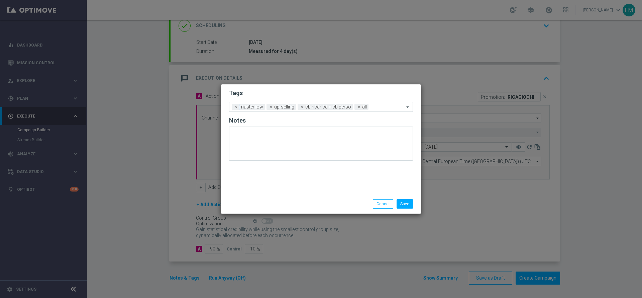
click at [363, 95] on h2 "Tags" at bounding box center [321, 93] width 184 height 8
click at [384, 115] on form "Tags Add a new tag × master low × up-selling × cb ricarica + cb perso × all Not…" at bounding box center [321, 126] width 184 height 78
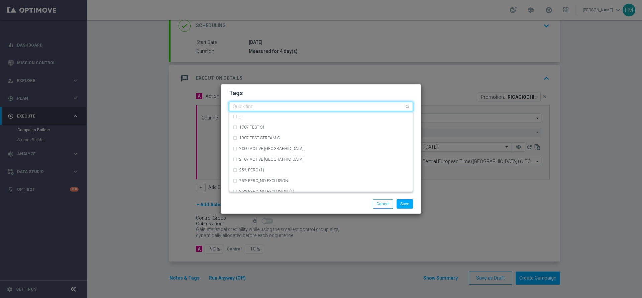
click at [385, 105] on input "text" at bounding box center [319, 107] width 172 height 6
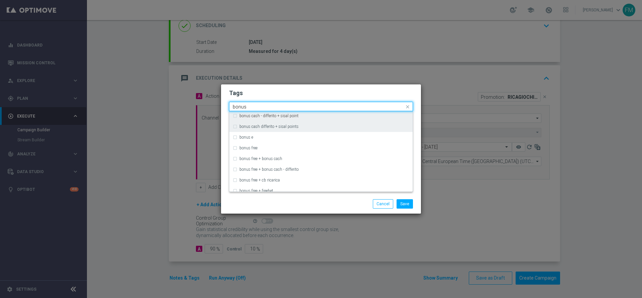
scroll to position [100, 0]
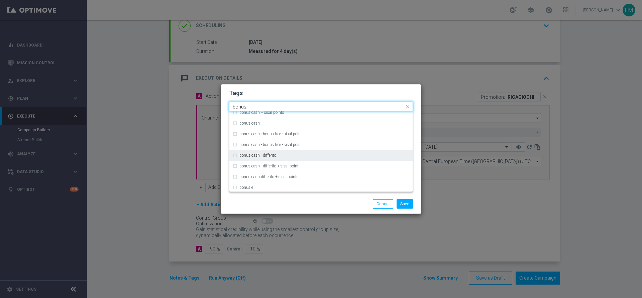
click at [289, 152] on div "bonus cash - differito" at bounding box center [321, 155] width 177 height 11
type input "bonus"
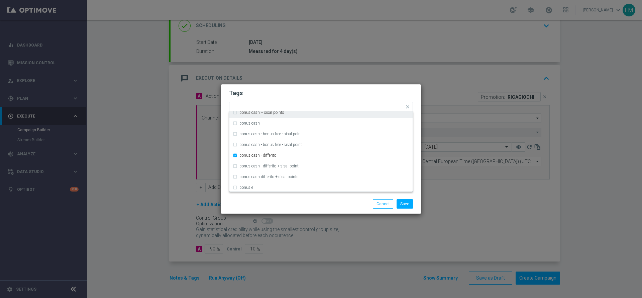
click at [286, 88] on div "Tags Quick find × master low × up-selling × cb ricarica + cb perso × all × bonu…" at bounding box center [321, 139] width 200 height 110
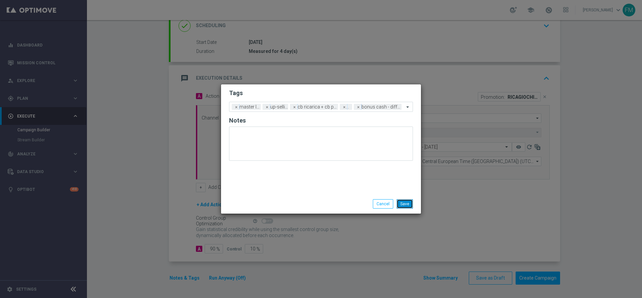
click at [409, 202] on button "Save" at bounding box center [405, 203] width 16 height 9
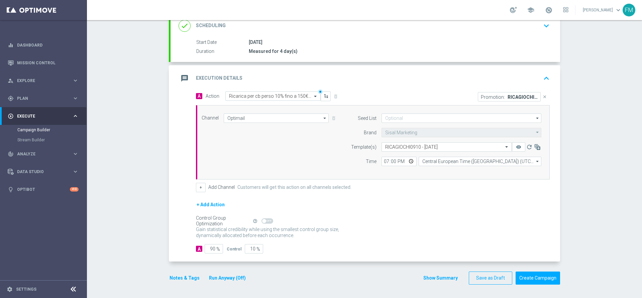
click at [174, 275] on button "Notes & Tags" at bounding box center [184, 278] width 31 height 8
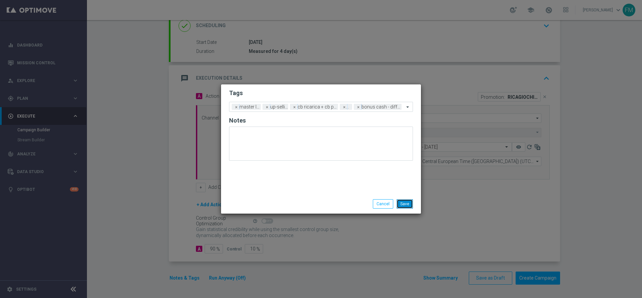
click at [402, 207] on button "Save" at bounding box center [405, 203] width 16 height 9
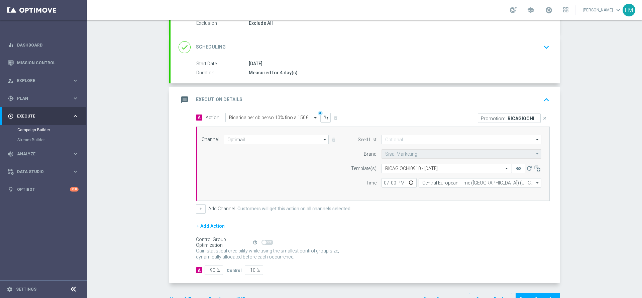
scroll to position [97, 0]
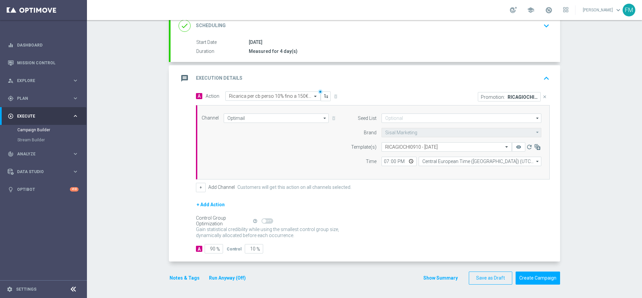
click at [226, 277] on button "Run Anyway (Off)" at bounding box center [227, 278] width 38 height 8
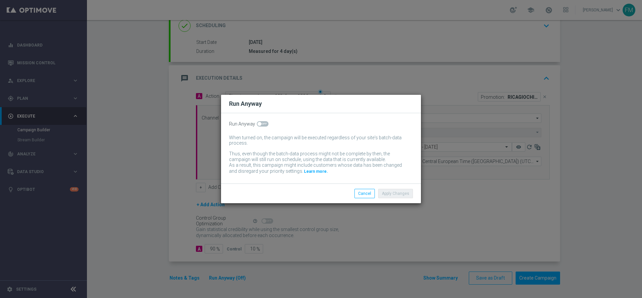
click at [264, 126] on span at bounding box center [263, 123] width 12 height 5
click at [264, 126] on input "checkbox" at bounding box center [263, 123] width 12 height 5
checkbox input "true"
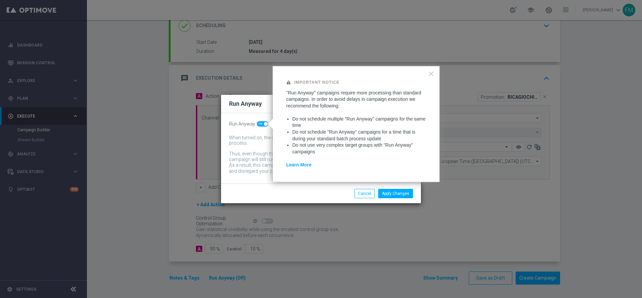
click at [402, 188] on div "Apply Changes Cancel" at bounding box center [321, 193] width 200 height 20
click at [395, 203] on div "Apply Changes Cancel" at bounding box center [321, 193] width 200 height 20
click at [401, 192] on button "Apply Changes" at bounding box center [395, 193] width 35 height 9
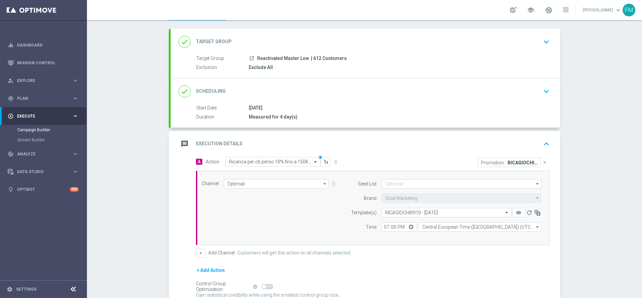
scroll to position [0, 0]
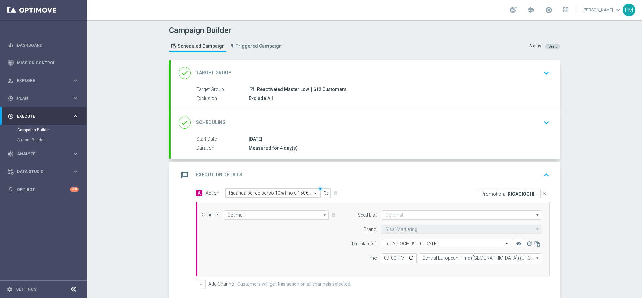
click at [527, 128] on div "done Scheduling keyboard_arrow_down" at bounding box center [366, 122] width 374 height 13
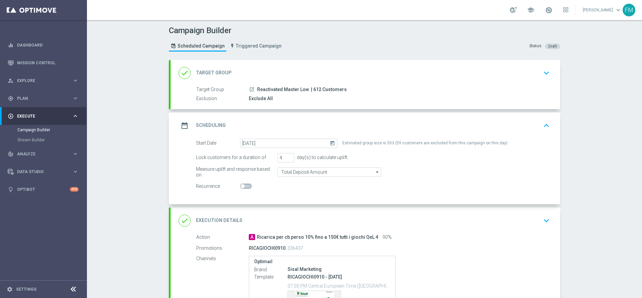
click at [531, 123] on div "date_range Scheduling keyboard_arrow_up" at bounding box center [366, 125] width 374 height 13
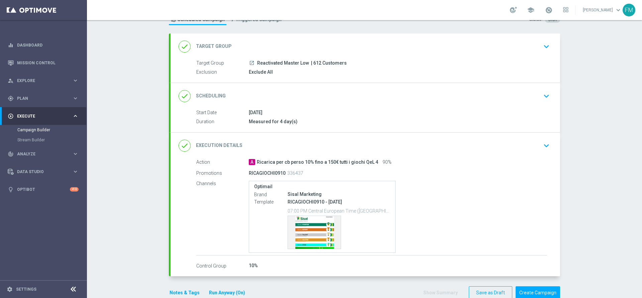
scroll to position [41, 0]
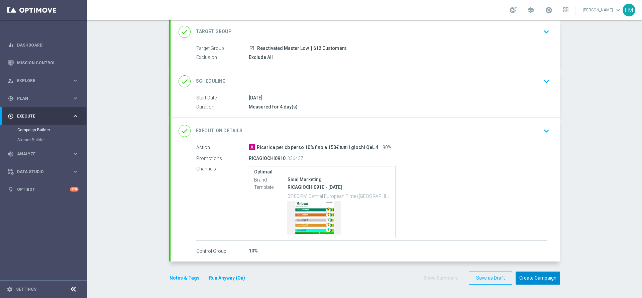
click at [544, 279] on button "Create Campaign" at bounding box center [538, 277] width 44 height 13
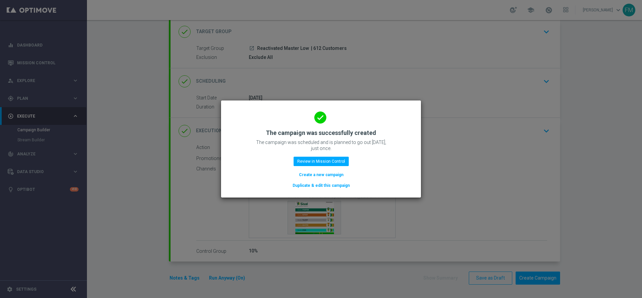
click at [308, 151] on div "done The campaign was successfully created The campaign was scheduled and is pl…" at bounding box center [321, 148] width 184 height 82
click at [309, 160] on button "Review in Mission Control" at bounding box center [321, 161] width 55 height 9
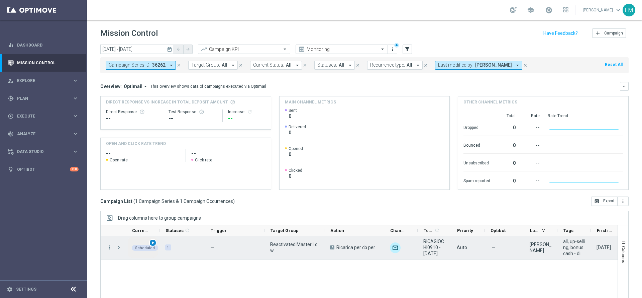
click at [153, 244] on span "play_arrow" at bounding box center [152, 242] width 5 height 5
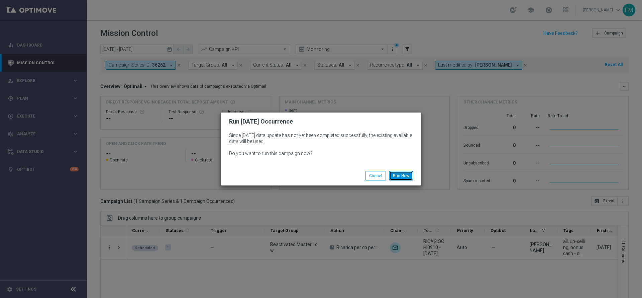
click at [403, 177] on button "Run Now" at bounding box center [401, 175] width 24 height 9
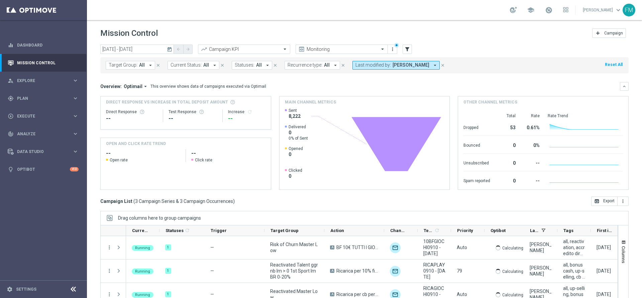
scroll to position [37, 0]
